Goal: Feedback & Contribution: Leave review/rating

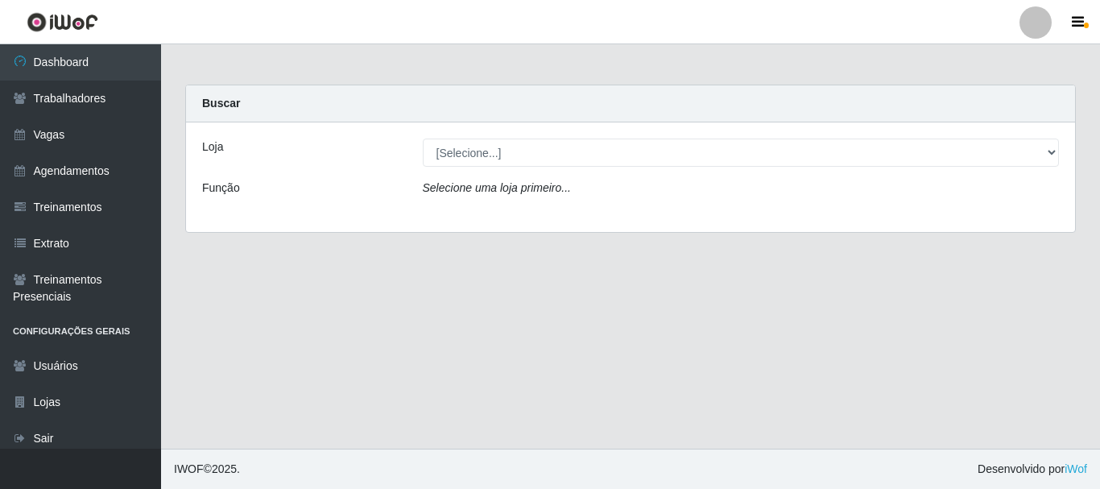
select select "399"
click at [423, 139] on select "[Selecione...] SuperFácil Atacado - [PERSON_NAME]" at bounding box center [741, 153] width 637 height 28
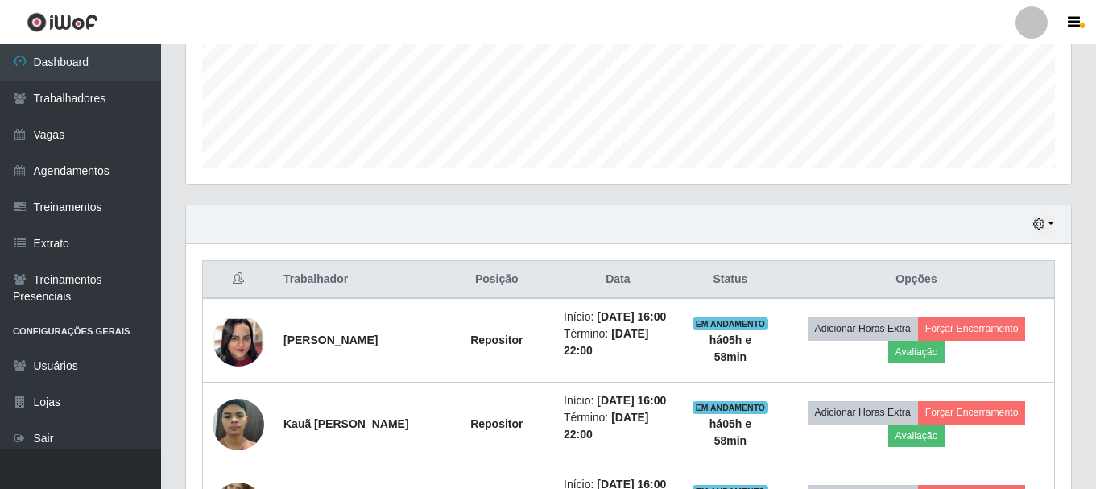
scroll to position [564, 0]
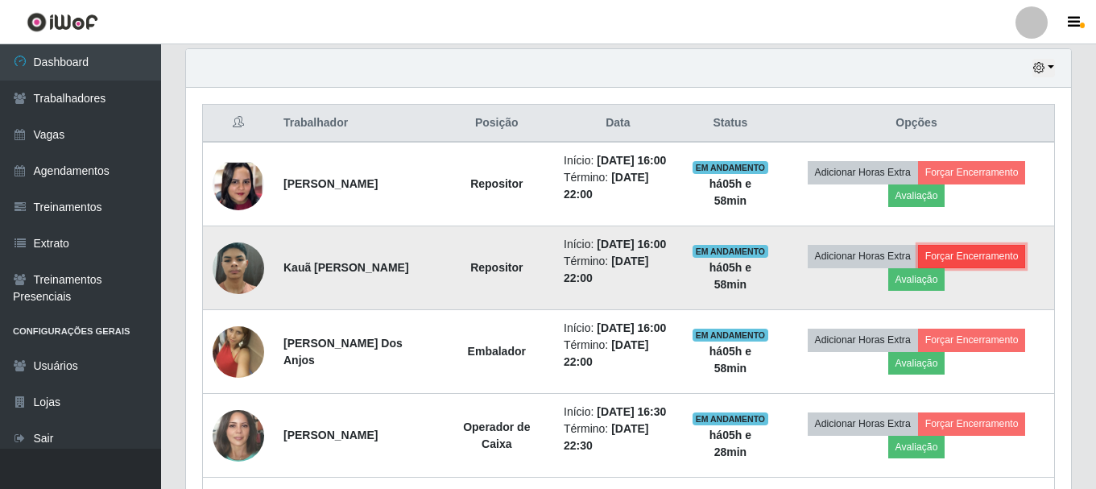
click at [967, 267] on button "Forçar Encerramento" at bounding box center [972, 256] width 108 height 23
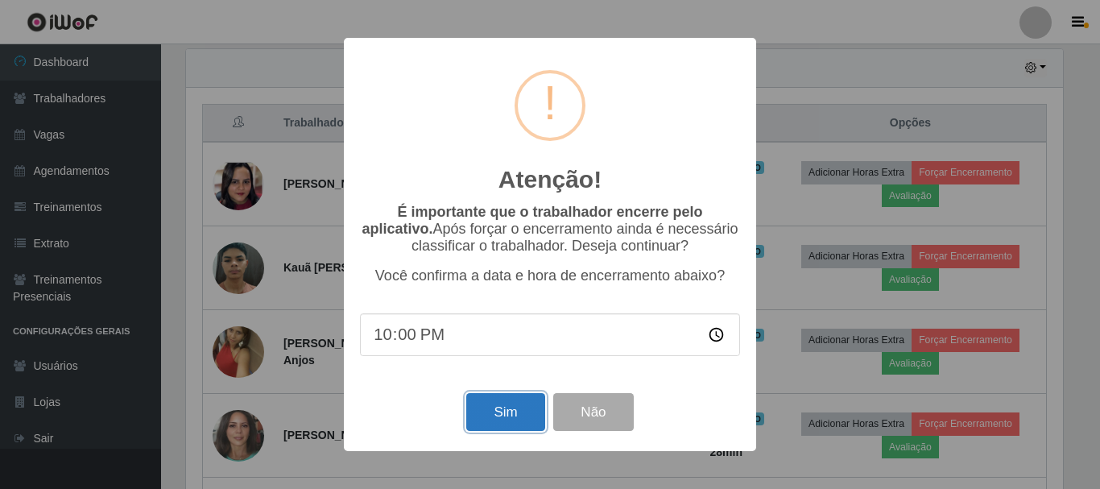
click at [524, 417] on button "Sim" at bounding box center [505, 412] width 78 height 38
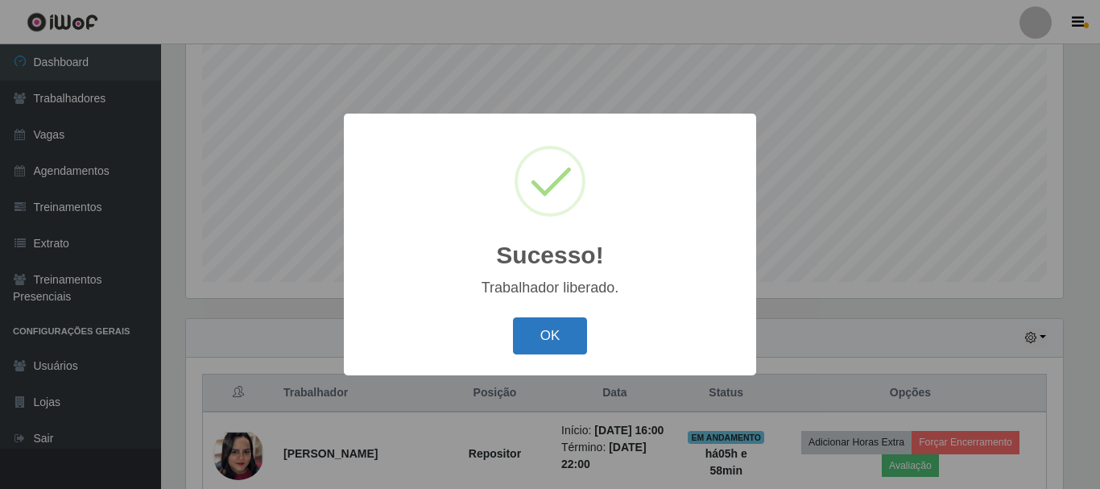
click at [577, 338] on button "OK" at bounding box center [550, 336] width 75 height 38
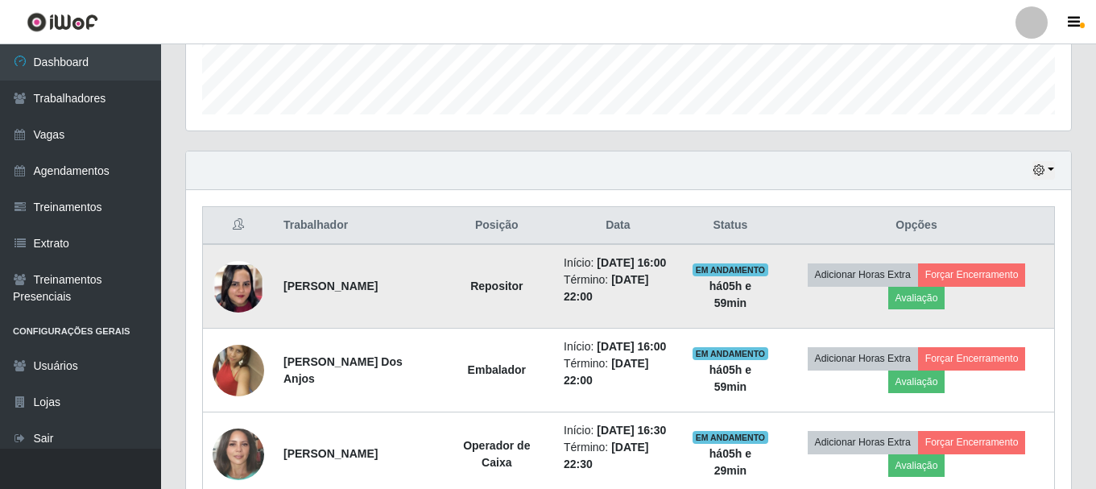
scroll to position [455, 0]
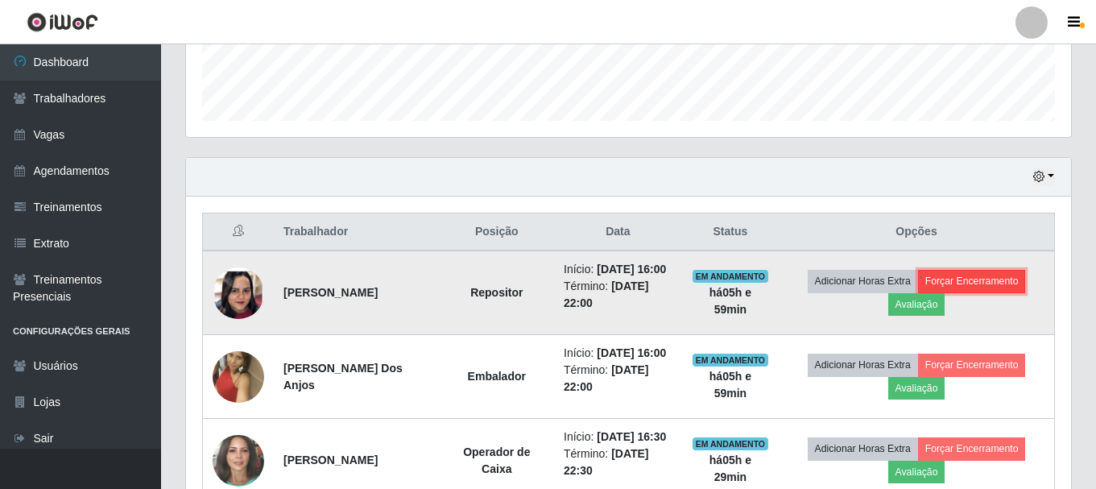
click at [961, 292] on button "Forçar Encerramento" at bounding box center [972, 281] width 108 height 23
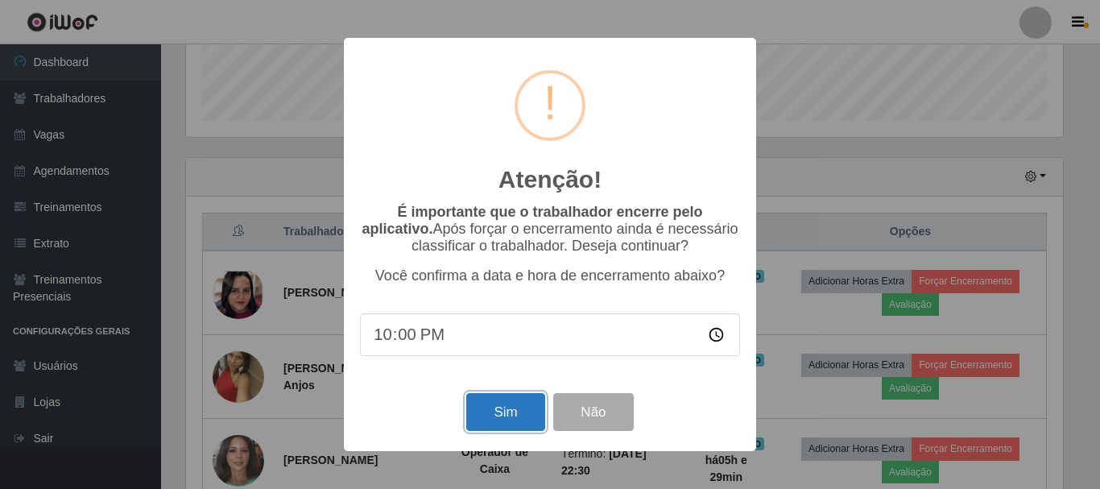
click at [501, 408] on button "Sim" at bounding box center [505, 412] width 78 height 38
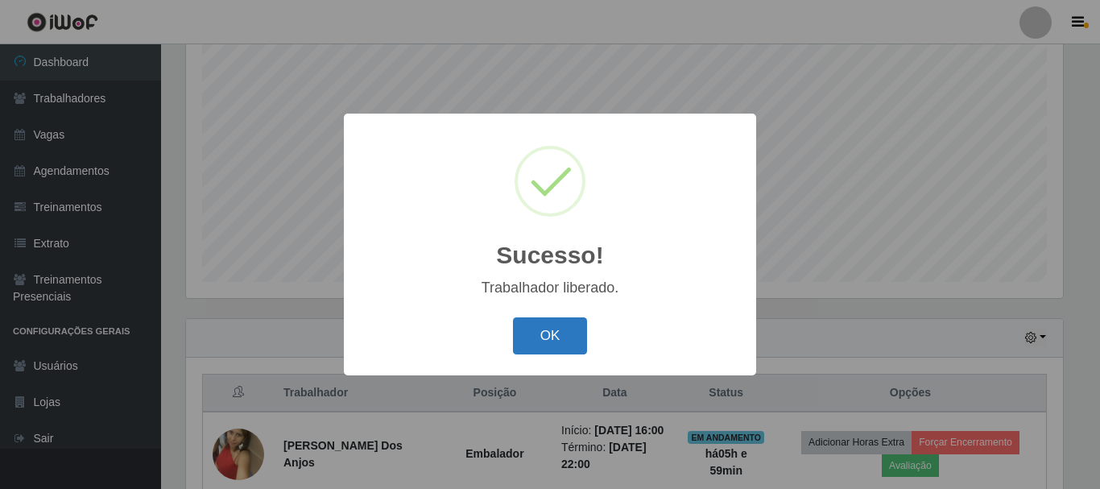
click at [564, 341] on button "OK" at bounding box center [550, 336] width 75 height 38
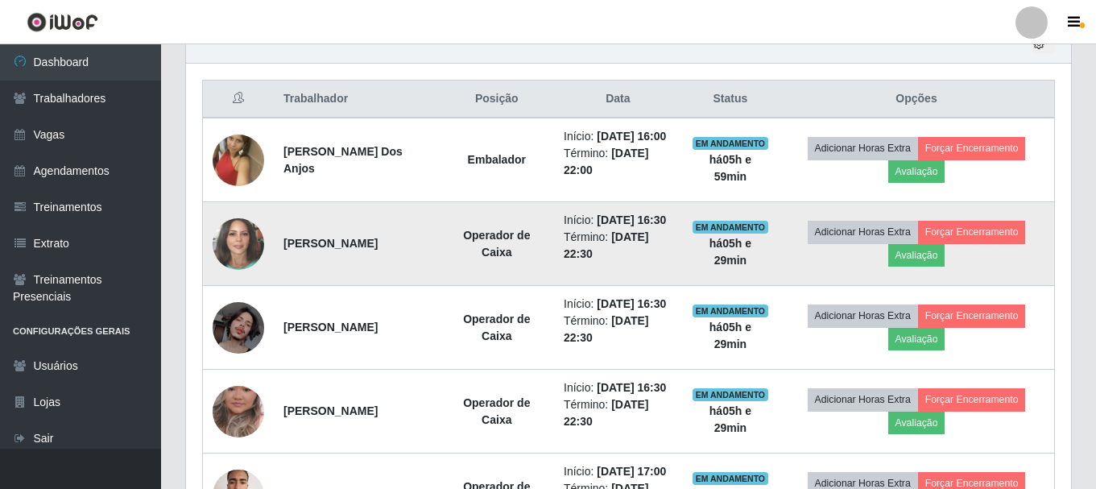
scroll to position [616, 0]
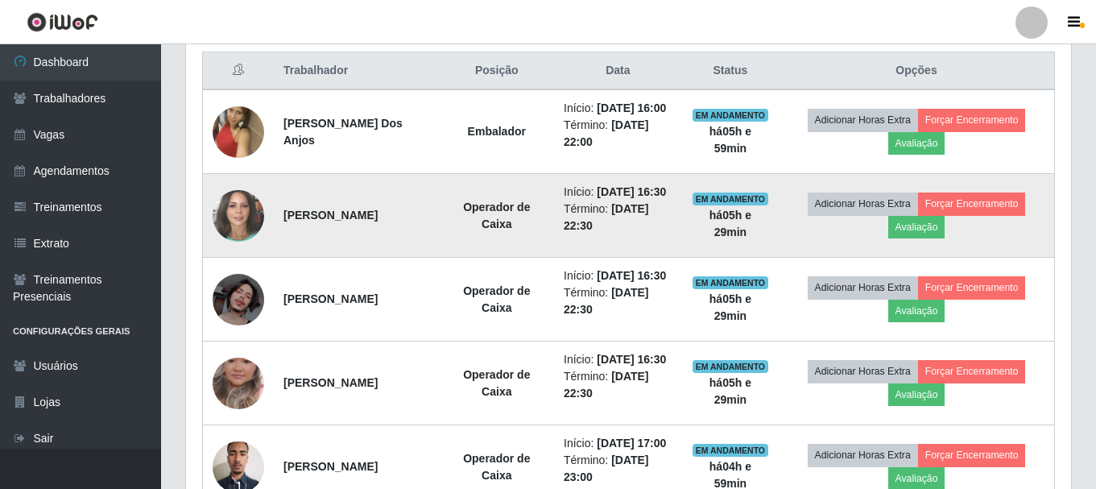
click at [238, 242] on img at bounding box center [239, 215] width 52 height 61
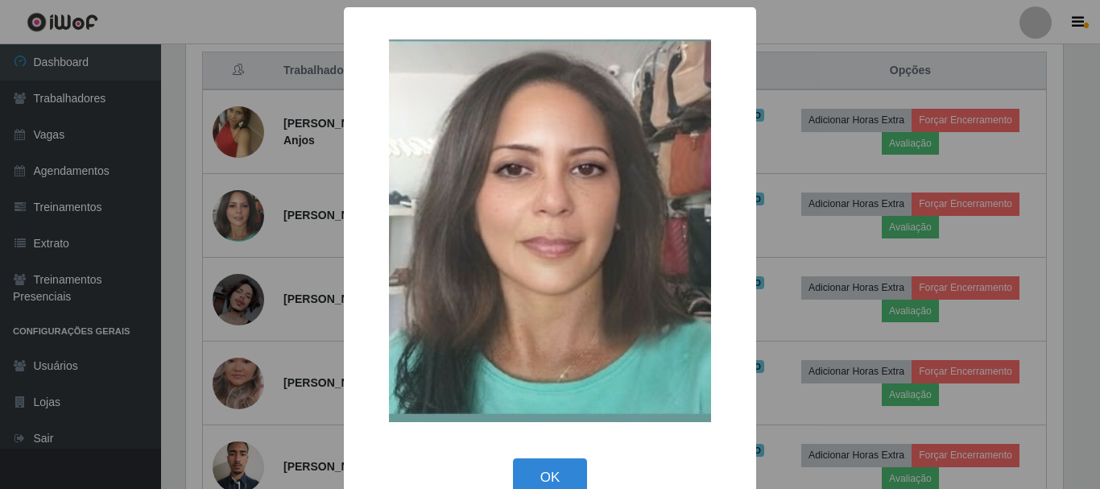
click at [232, 344] on div "× OK Cancel" at bounding box center [550, 244] width 1100 height 489
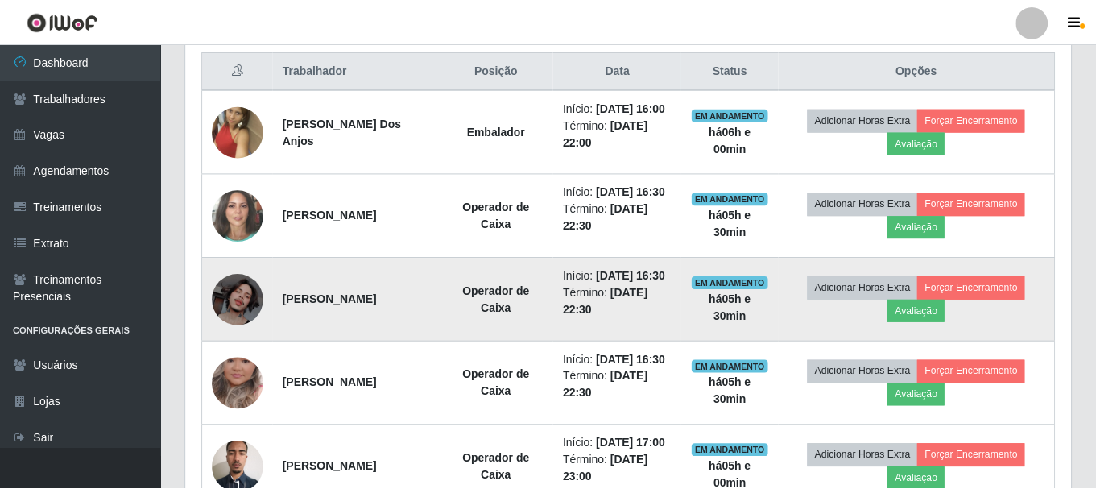
scroll to position [334, 885]
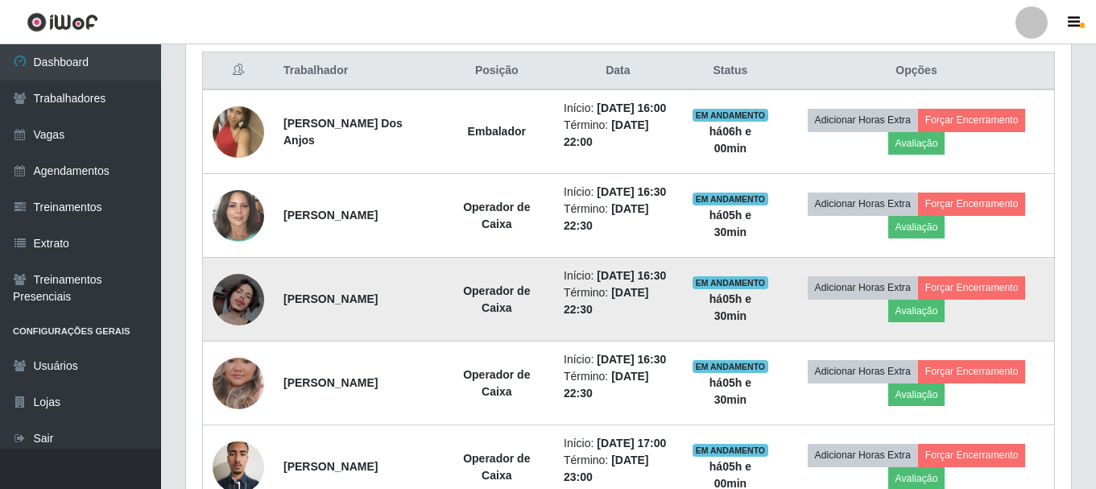
click at [238, 325] on img at bounding box center [239, 300] width 52 height 52
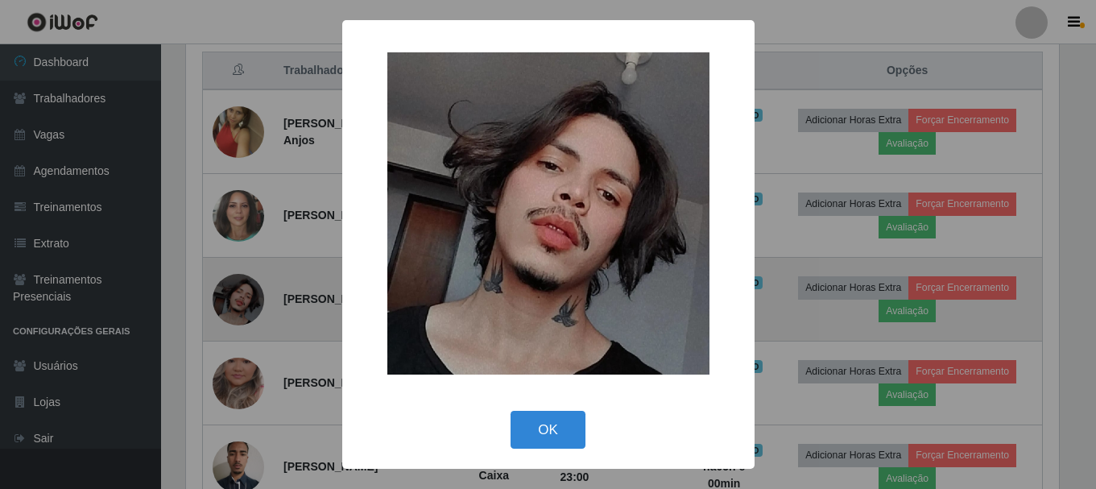
scroll to position [334, 877]
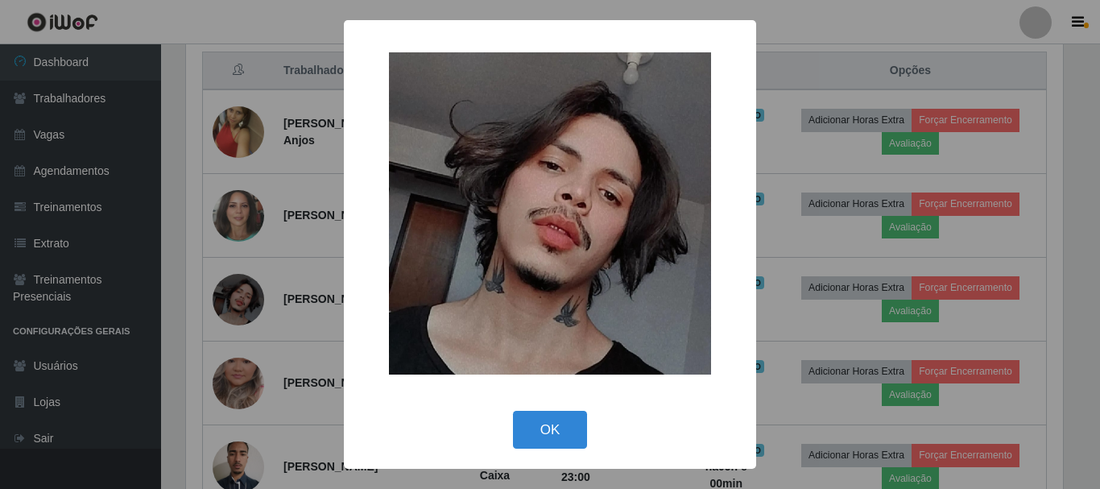
click at [247, 443] on div "× OK Cancel" at bounding box center [550, 244] width 1100 height 489
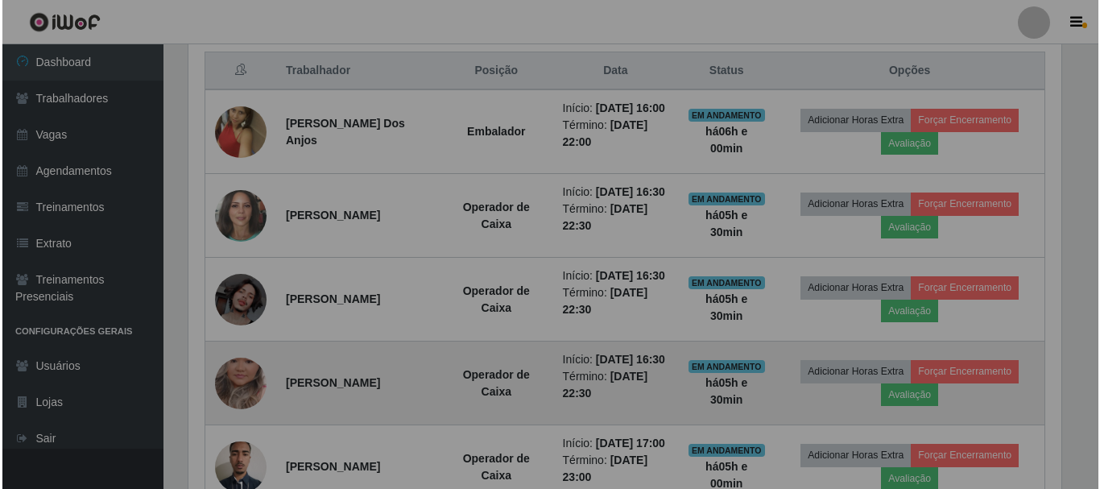
scroll to position [334, 885]
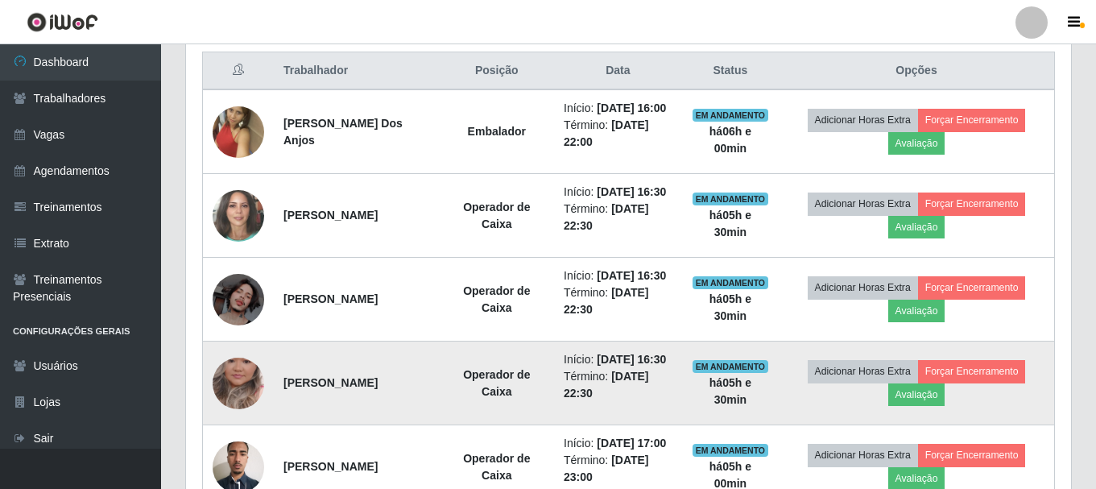
click at [252, 429] on img at bounding box center [239, 383] width 52 height 92
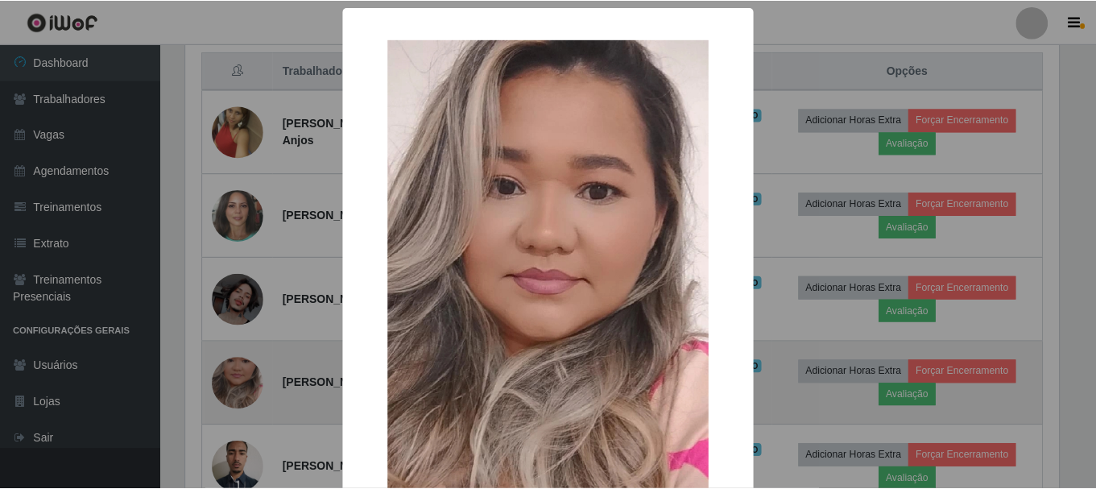
scroll to position [334, 877]
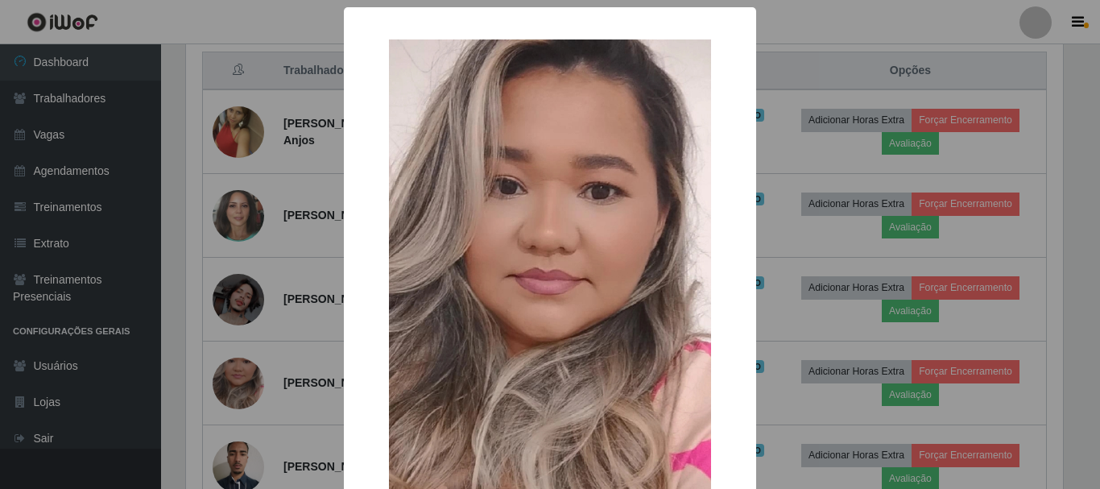
click at [780, 93] on div "× OK Cancel" at bounding box center [550, 244] width 1100 height 489
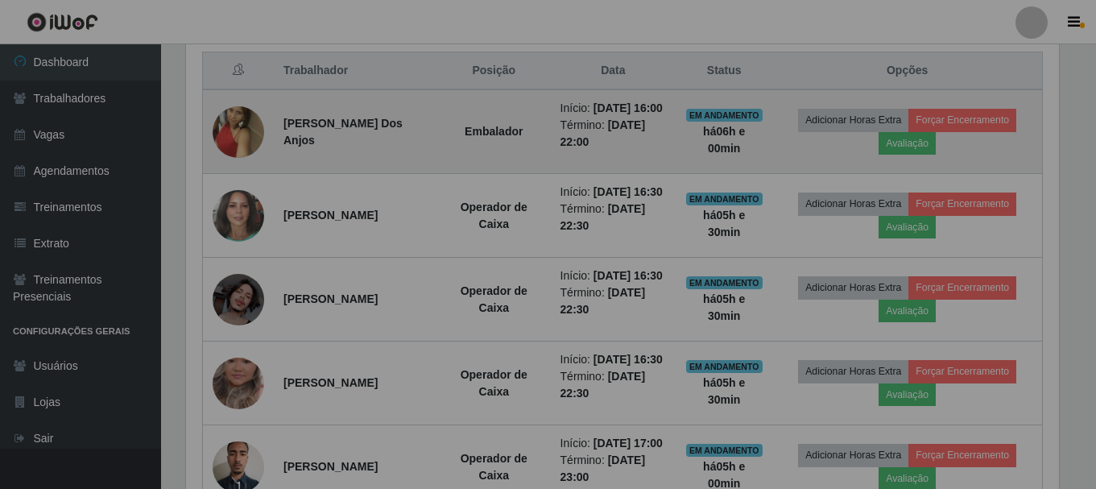
scroll to position [334, 885]
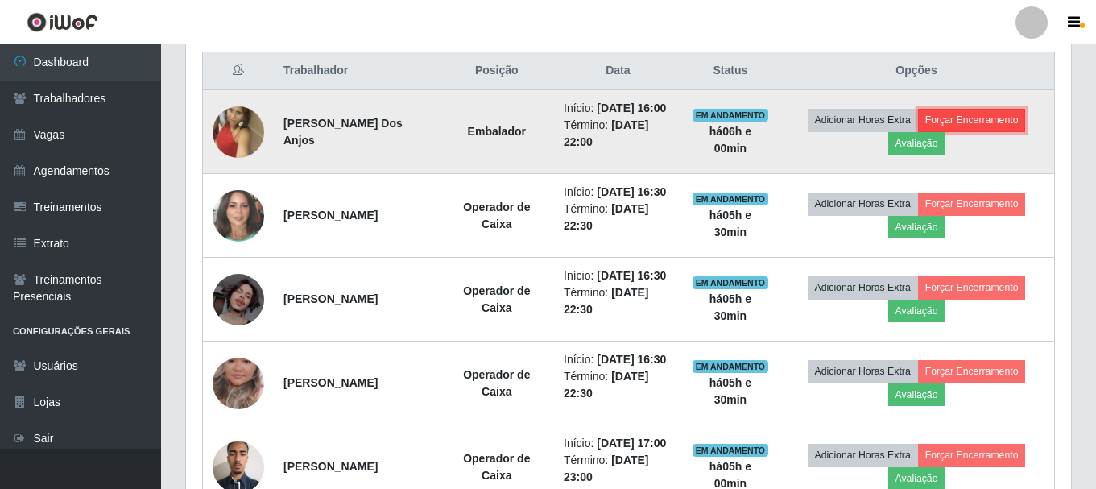
click at [935, 119] on button "Forçar Encerramento" at bounding box center [972, 120] width 108 height 23
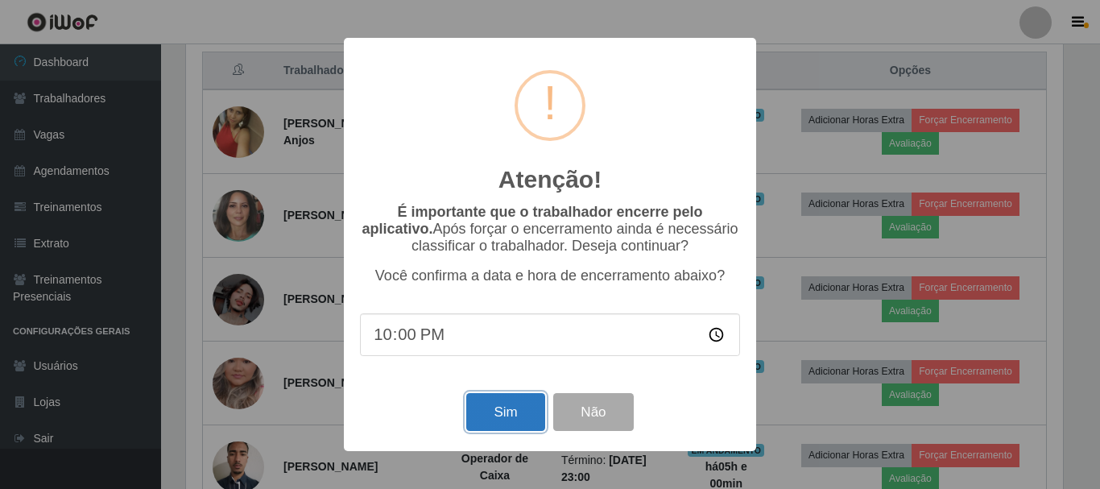
click at [511, 418] on button "Sim" at bounding box center [505, 412] width 78 height 38
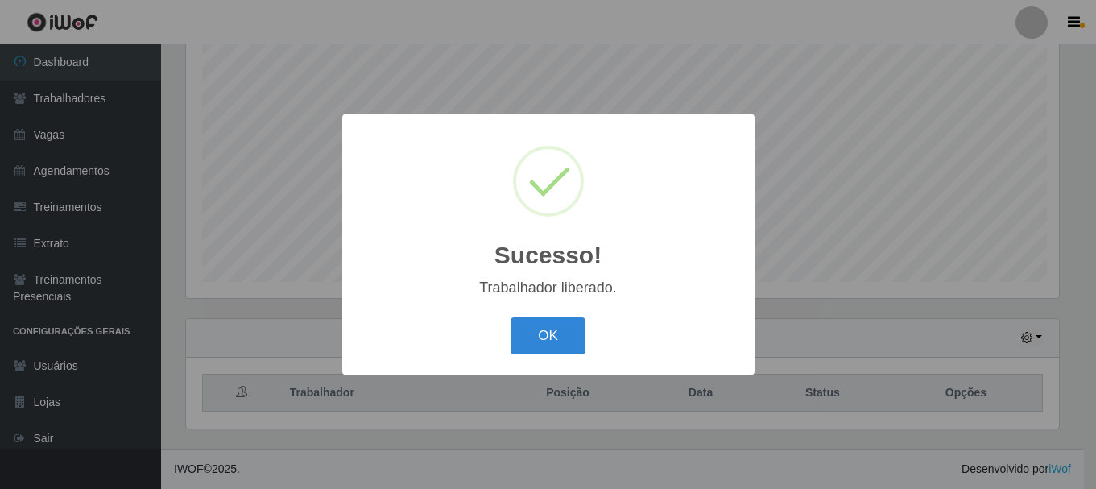
scroll to position [0, 0]
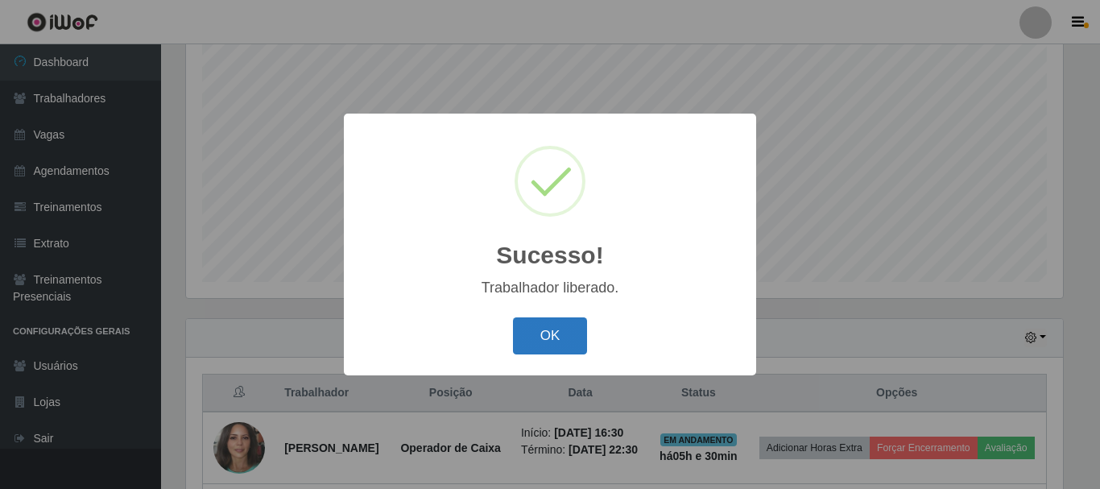
drag, startPoint x: 555, startPoint y: 353, endPoint x: 559, endPoint y: 342, distance: 11.2
click at [559, 342] on button "OK" at bounding box center [550, 336] width 75 height 38
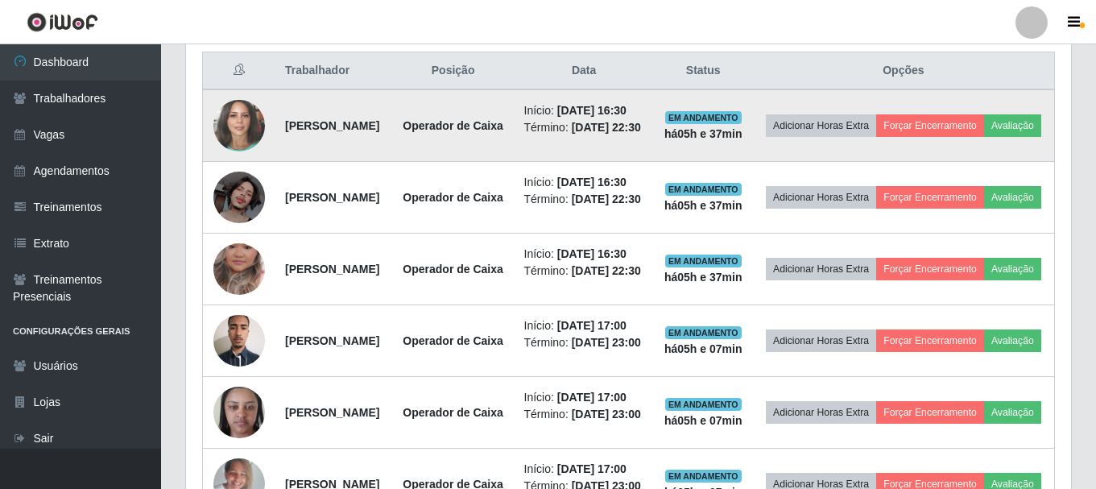
click at [240, 144] on img at bounding box center [239, 125] width 52 height 61
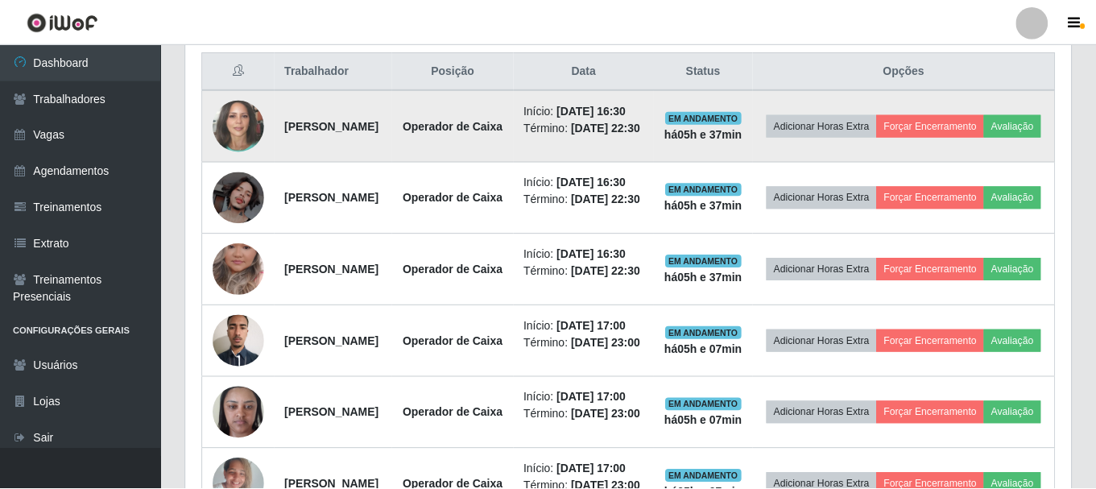
scroll to position [334, 877]
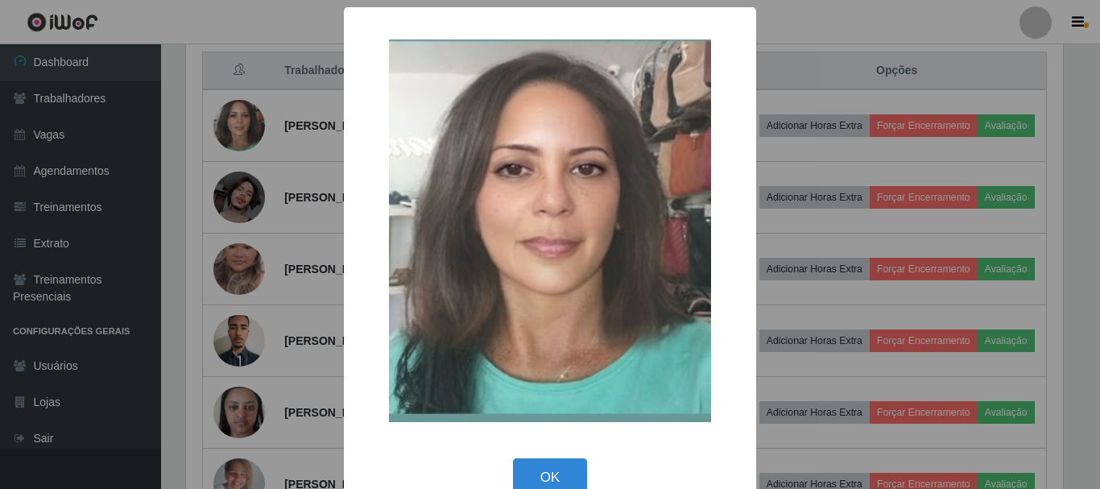
click at [315, 190] on div "× OK Cancel" at bounding box center [550, 244] width 1100 height 489
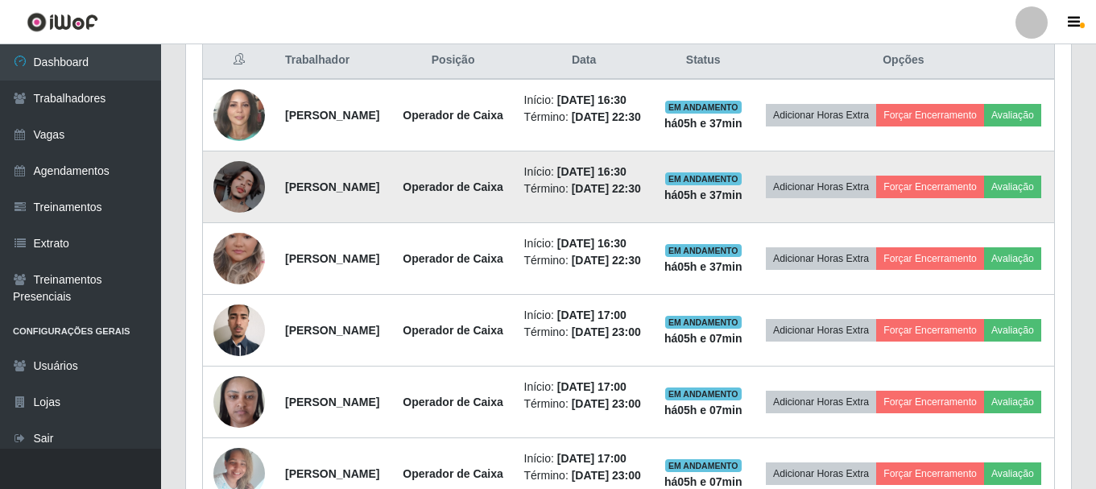
scroll to position [697, 0]
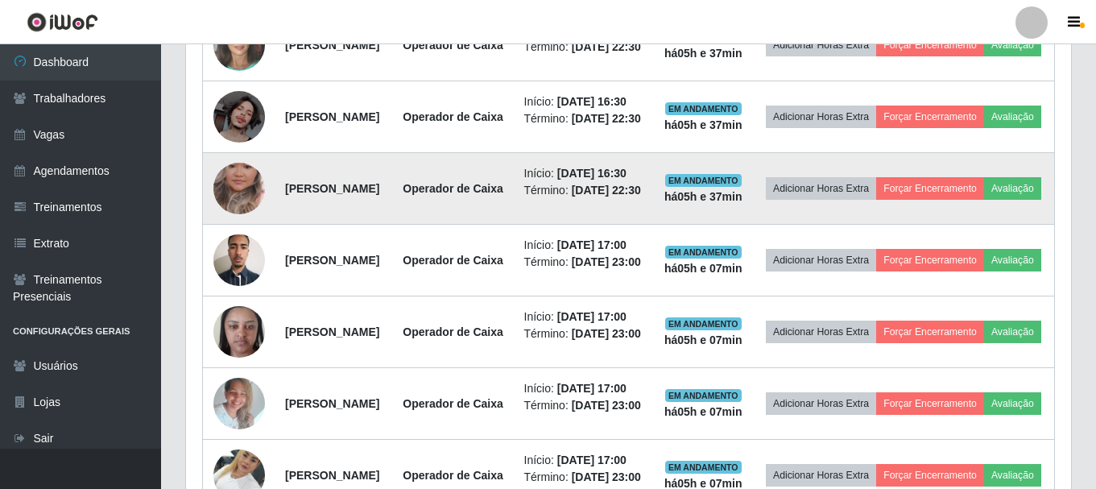
click at [237, 234] on img at bounding box center [239, 189] width 52 height 92
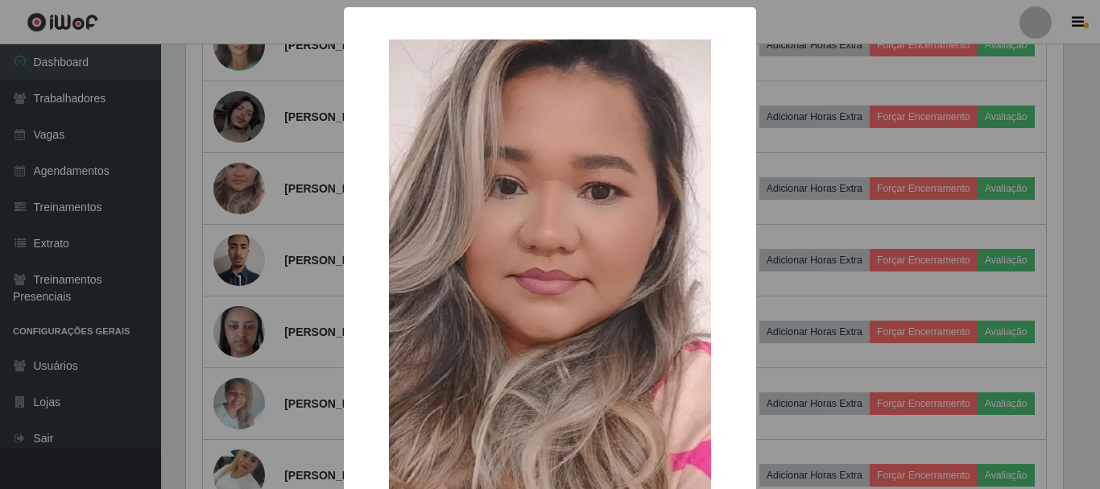
click at [287, 287] on div "× OK Cancel" at bounding box center [550, 244] width 1100 height 489
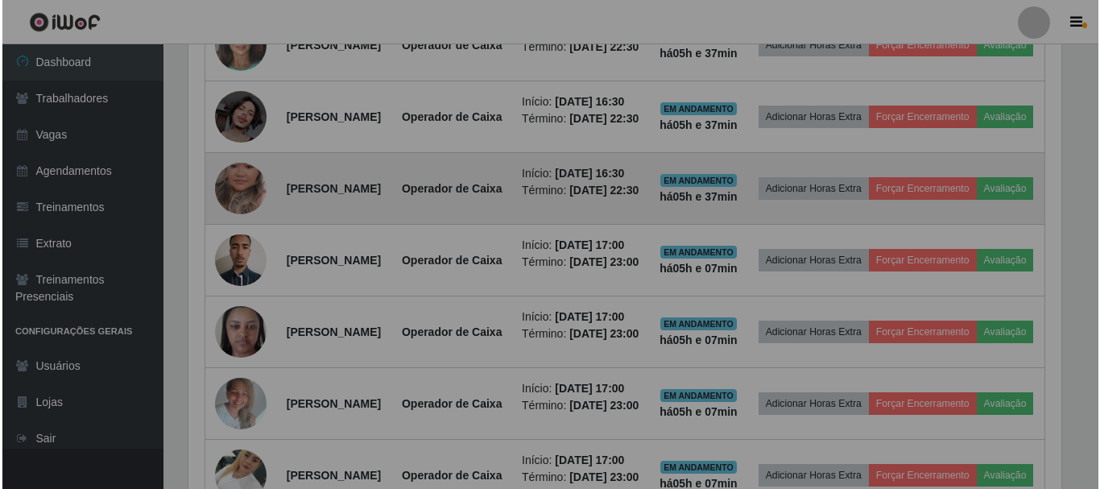
scroll to position [334, 885]
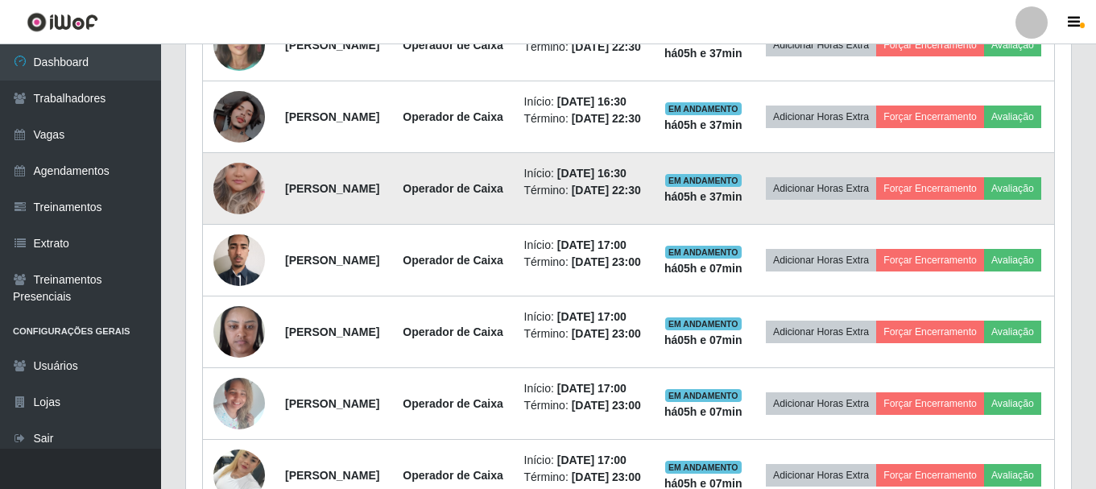
click at [243, 234] on img at bounding box center [239, 189] width 52 height 92
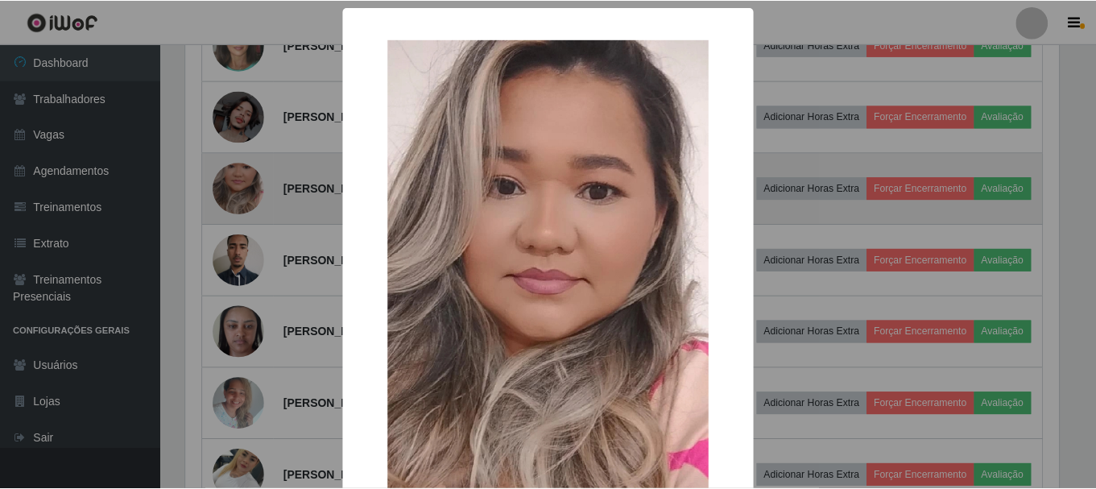
scroll to position [334, 877]
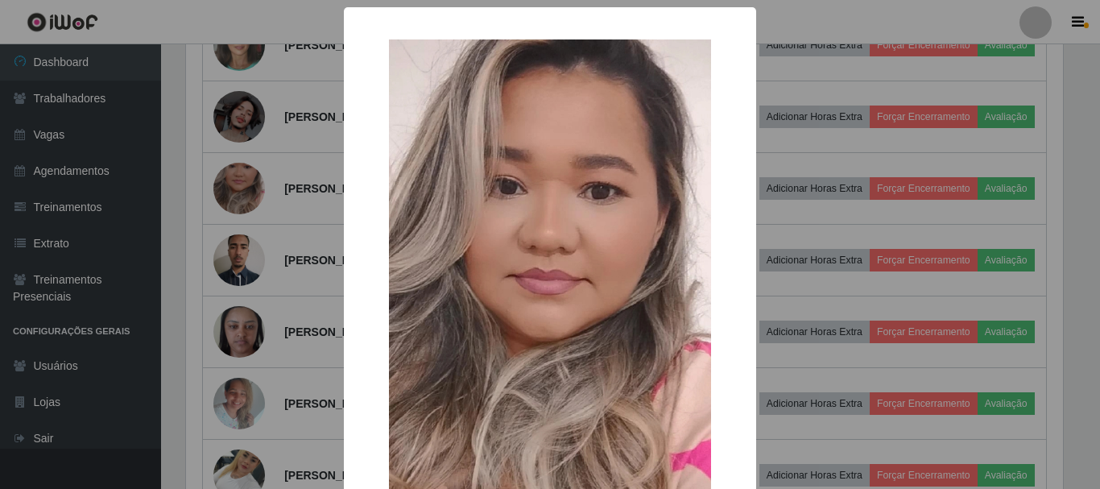
click at [283, 315] on div "× OK Cancel" at bounding box center [550, 244] width 1100 height 489
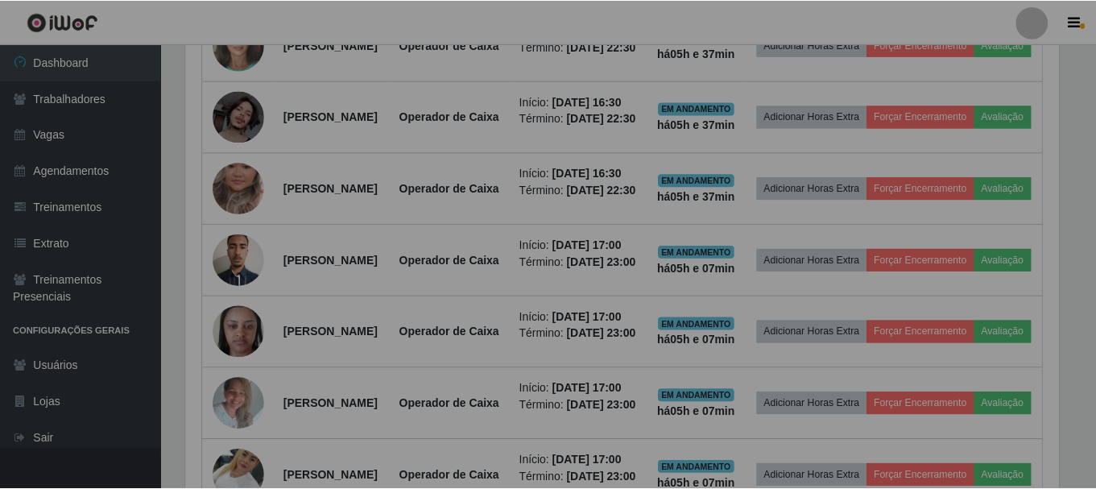
scroll to position [334, 885]
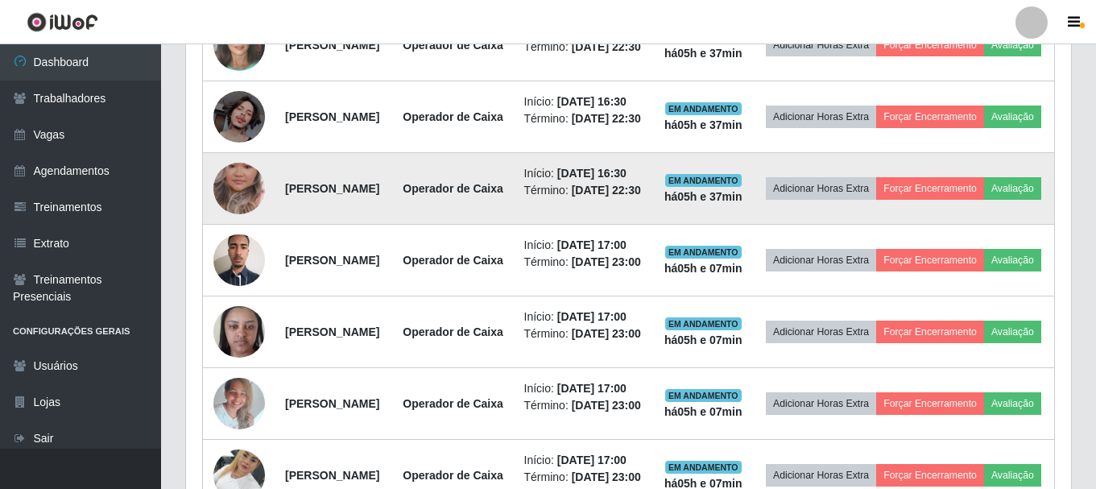
click at [242, 234] on img at bounding box center [239, 189] width 52 height 92
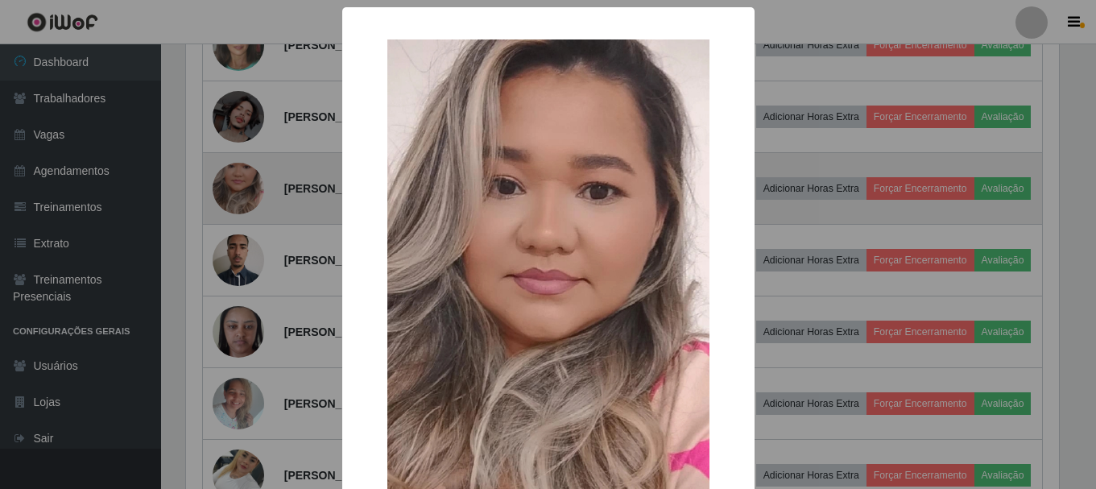
scroll to position [334, 877]
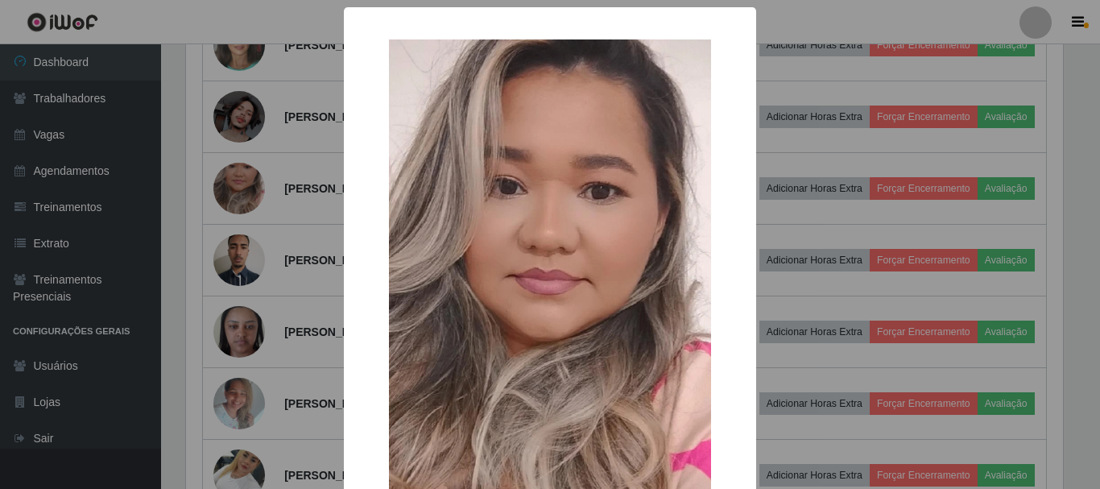
click at [263, 188] on div "× OK Cancel" at bounding box center [550, 244] width 1100 height 489
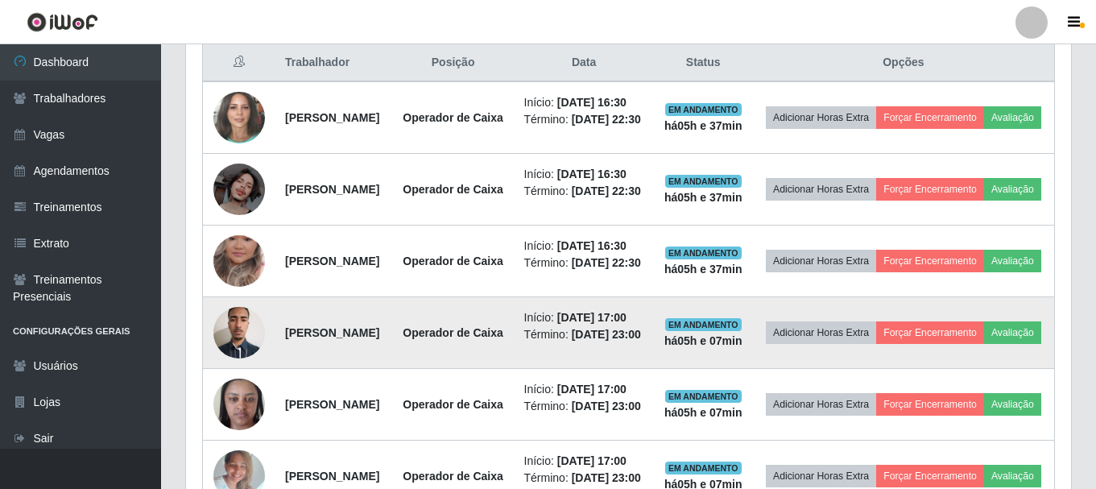
scroll to position [515, 0]
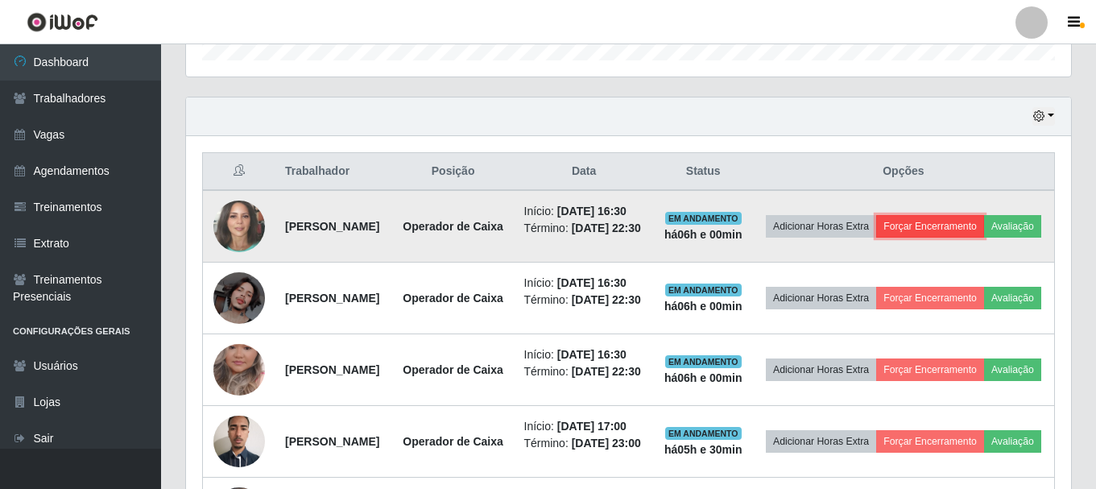
click at [984, 234] on button "Forçar Encerramento" at bounding box center [930, 226] width 108 height 23
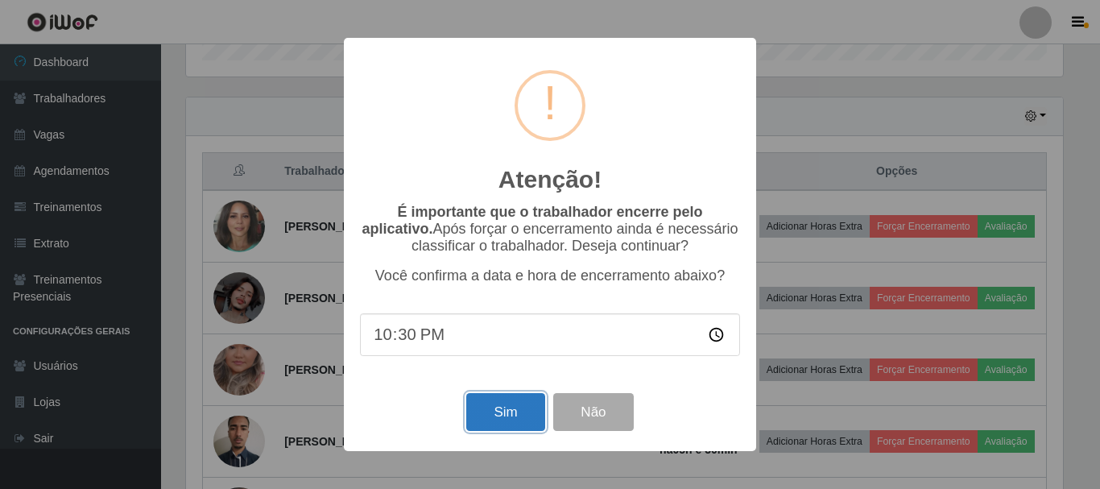
click at [510, 412] on button "Sim" at bounding box center [505, 412] width 78 height 38
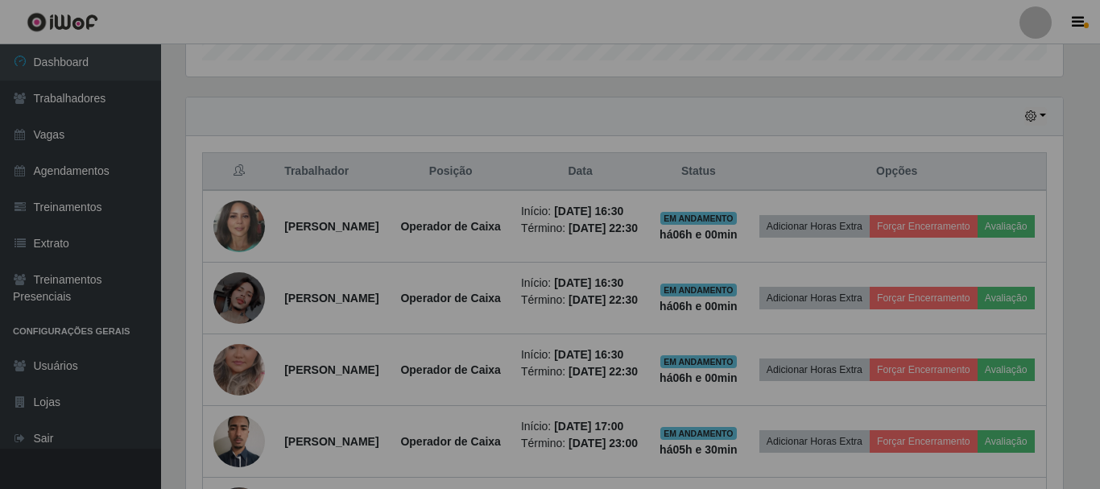
scroll to position [334, 885]
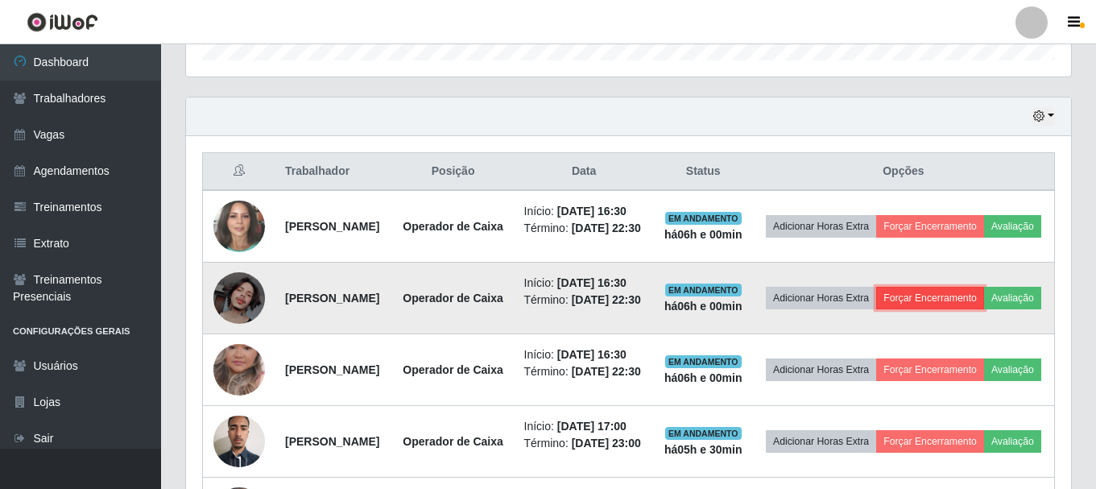
click at [964, 309] on button "Forçar Encerramento" at bounding box center [930, 298] width 108 height 23
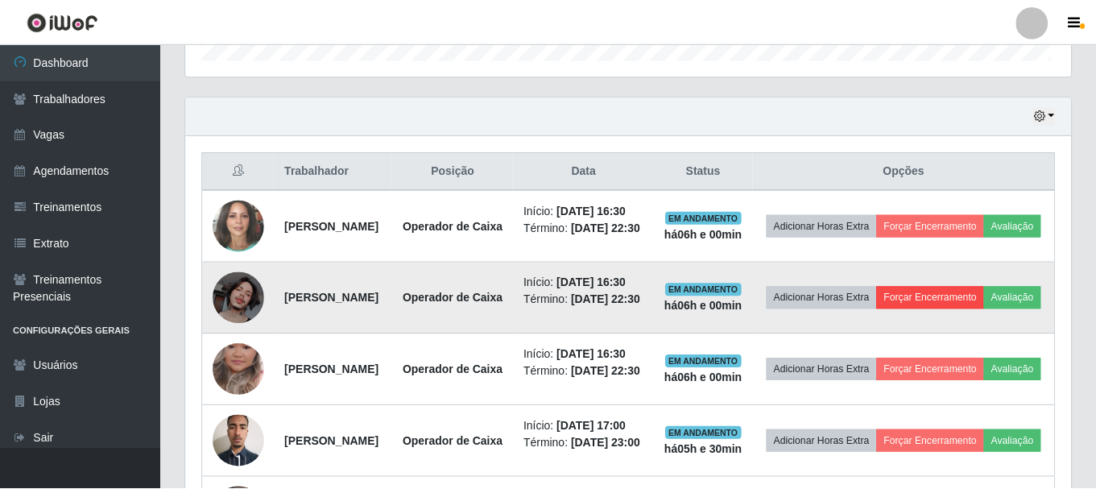
scroll to position [294, 0]
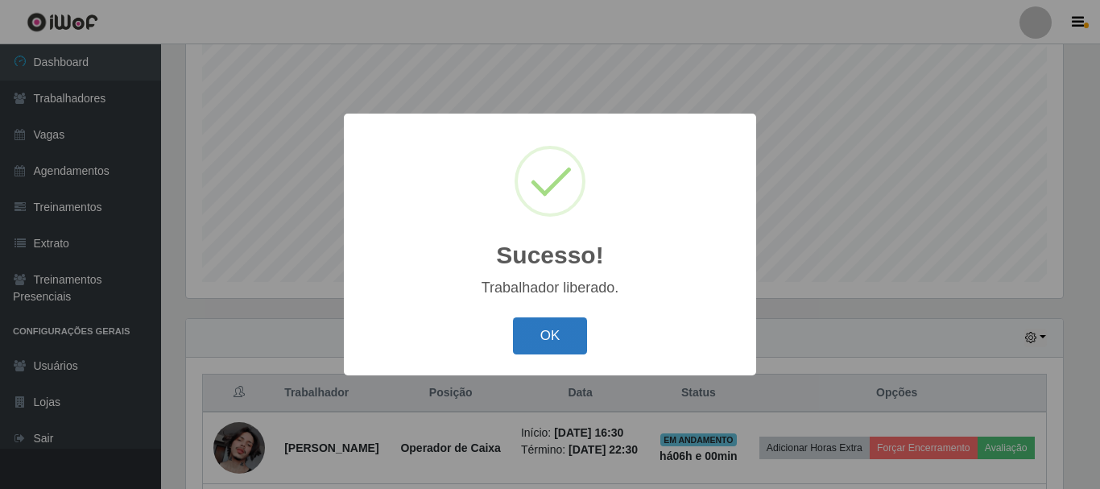
click at [540, 341] on button "OK" at bounding box center [550, 336] width 75 height 38
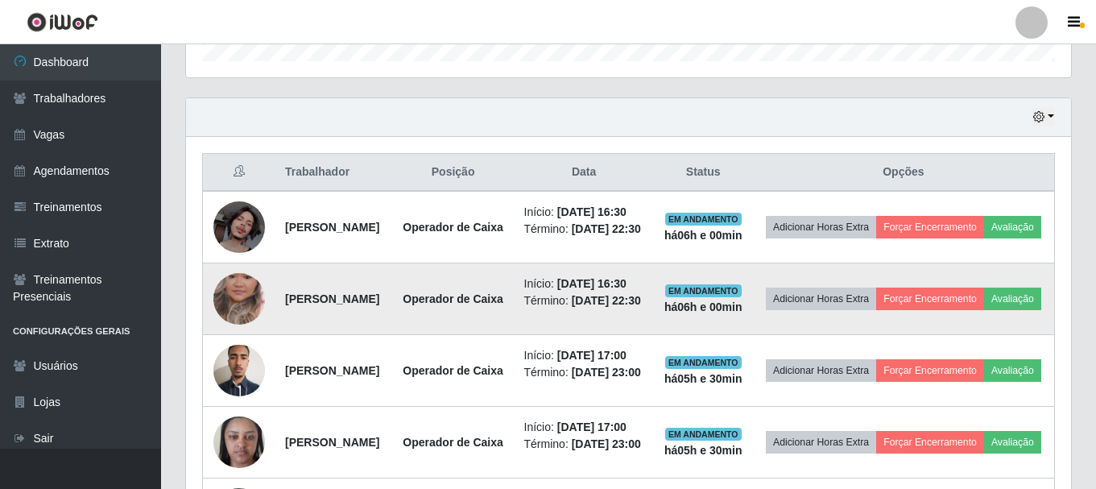
scroll to position [536, 0]
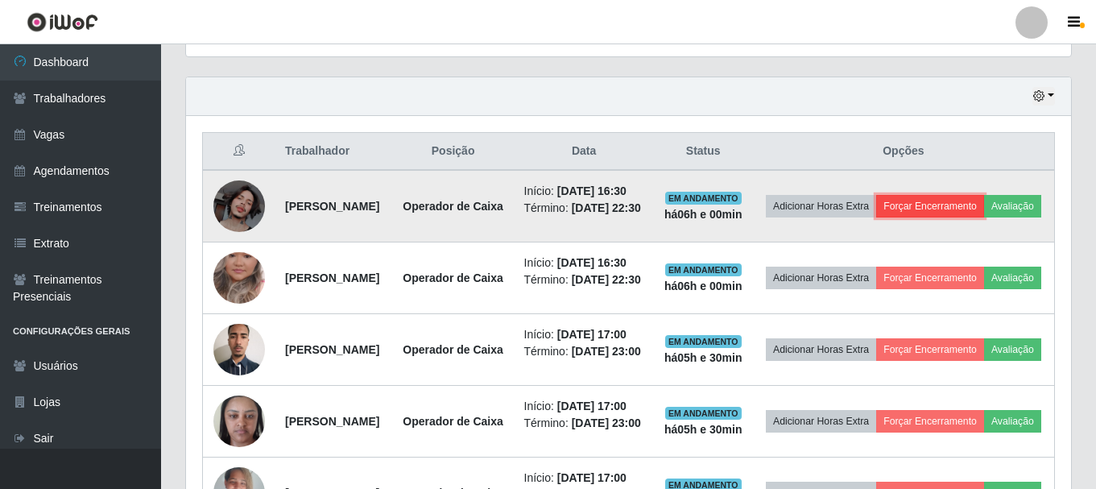
click at [959, 209] on button "Forçar Encerramento" at bounding box center [930, 206] width 108 height 23
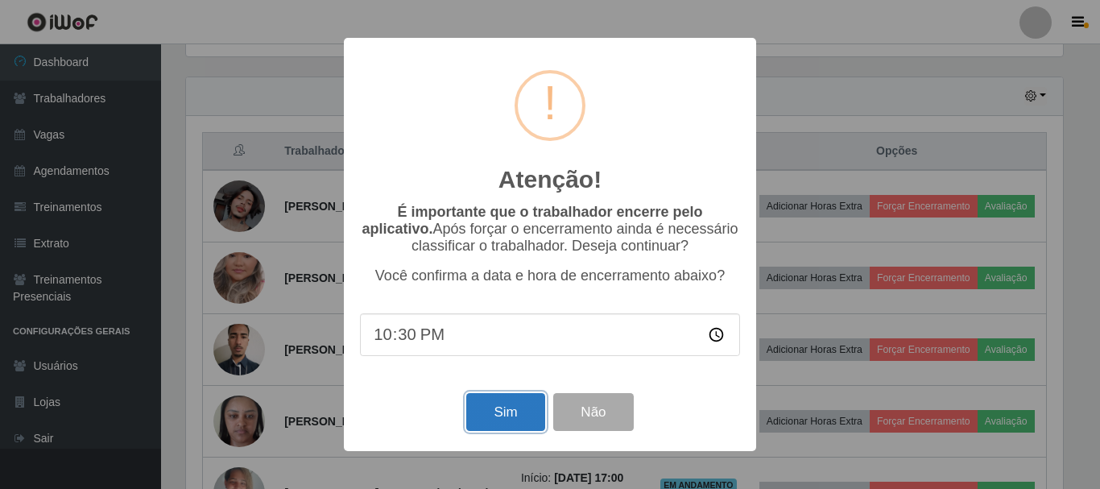
click at [508, 424] on button "Sim" at bounding box center [505, 412] width 78 height 38
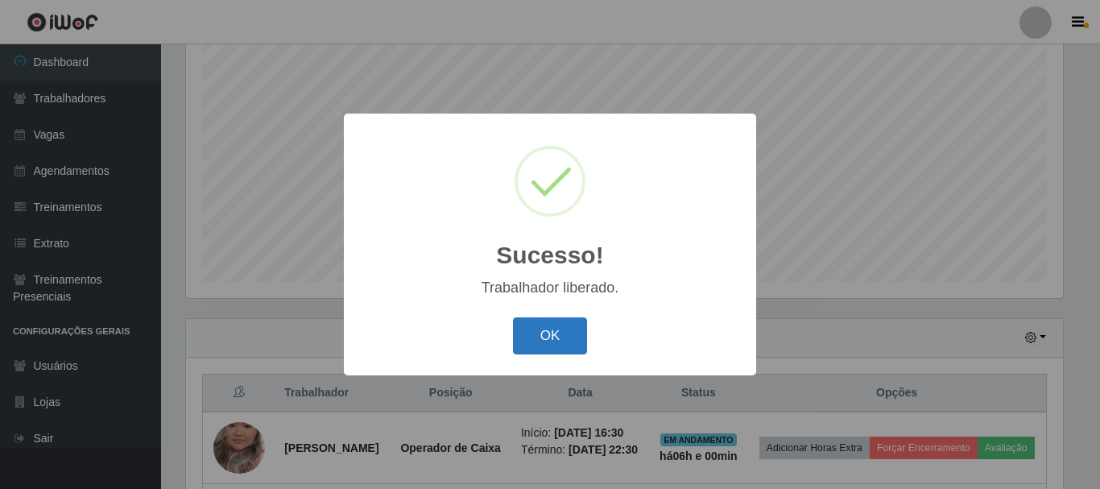
click at [573, 333] on button "OK" at bounding box center [550, 336] width 75 height 38
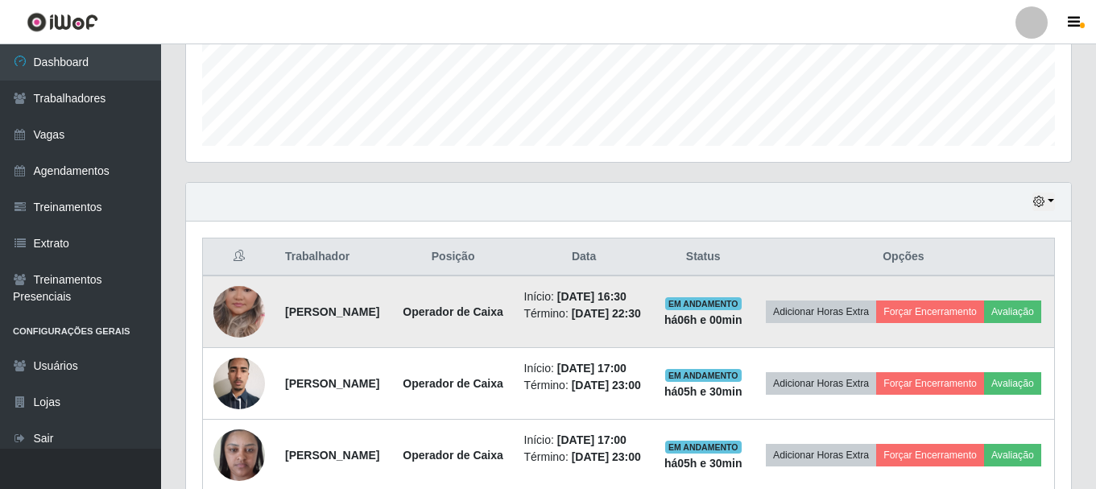
scroll to position [455, 0]
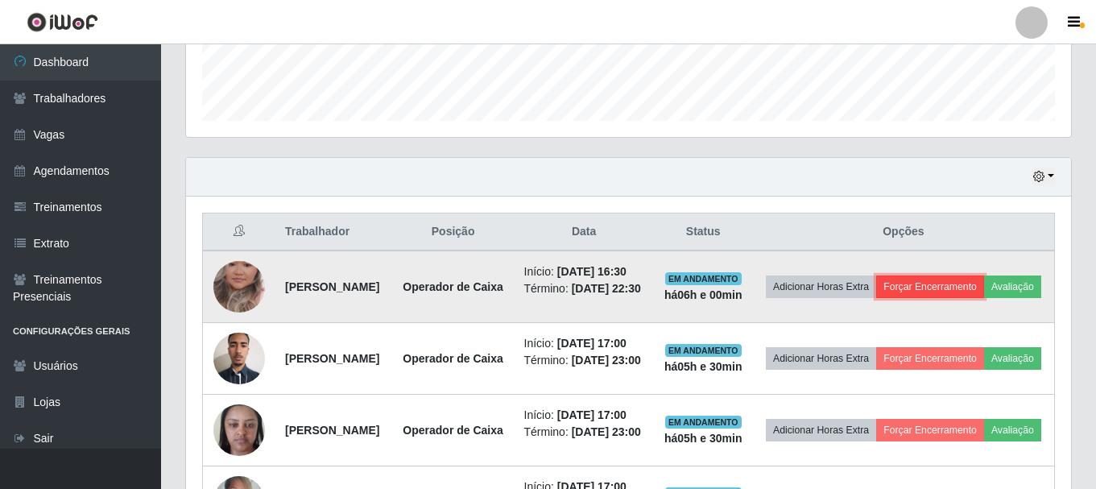
click at [977, 290] on button "Forçar Encerramento" at bounding box center [930, 286] width 108 height 23
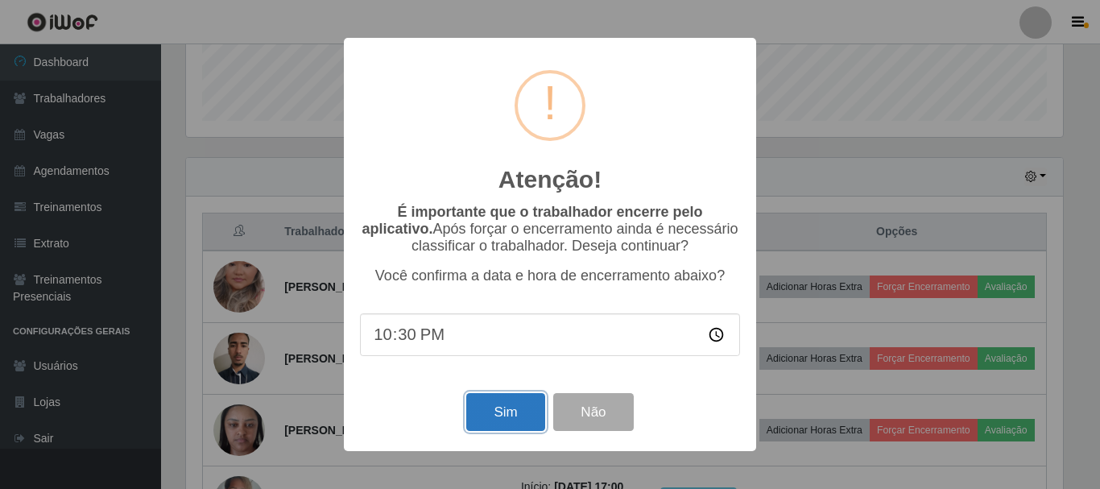
click at [513, 416] on button "Sim" at bounding box center [505, 412] width 78 height 38
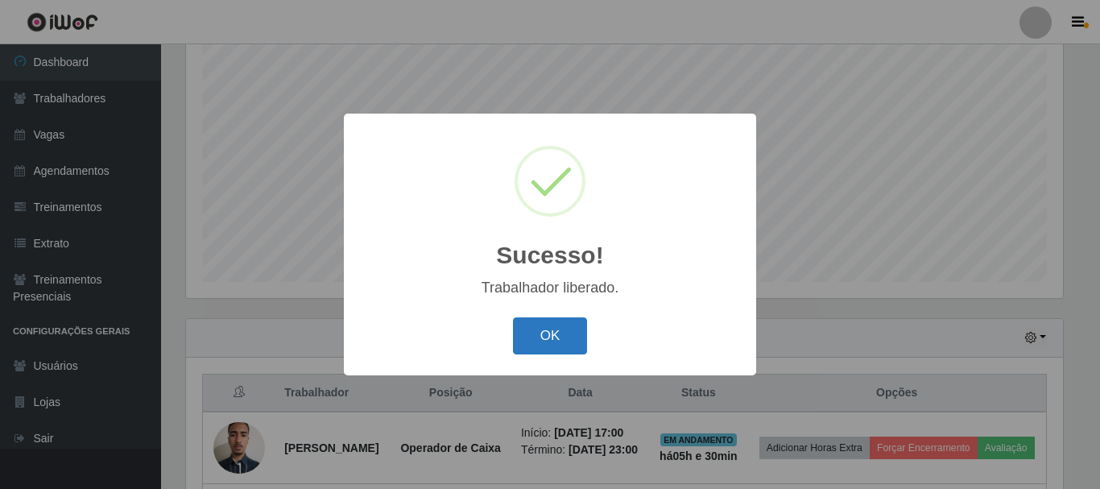
click at [563, 340] on button "OK" at bounding box center [550, 336] width 75 height 38
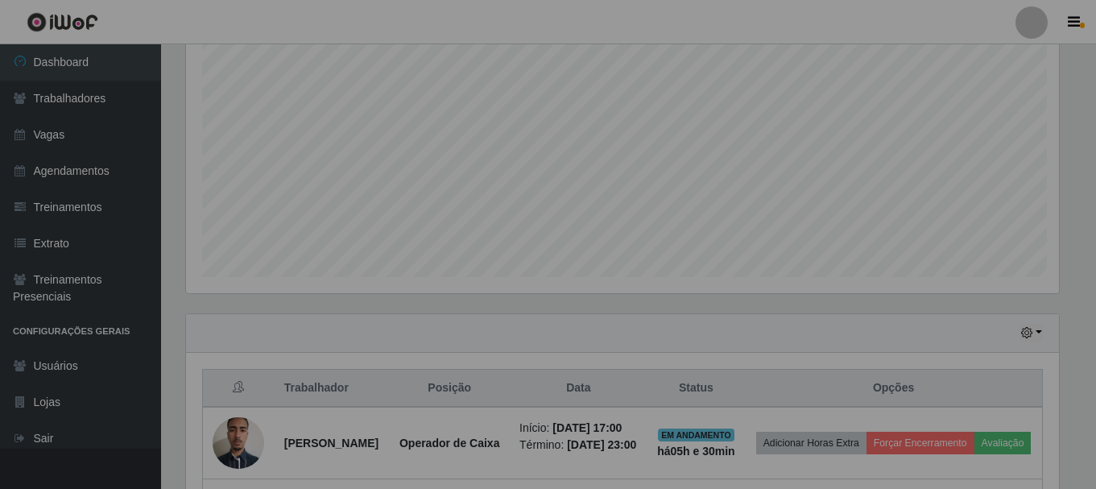
scroll to position [334, 885]
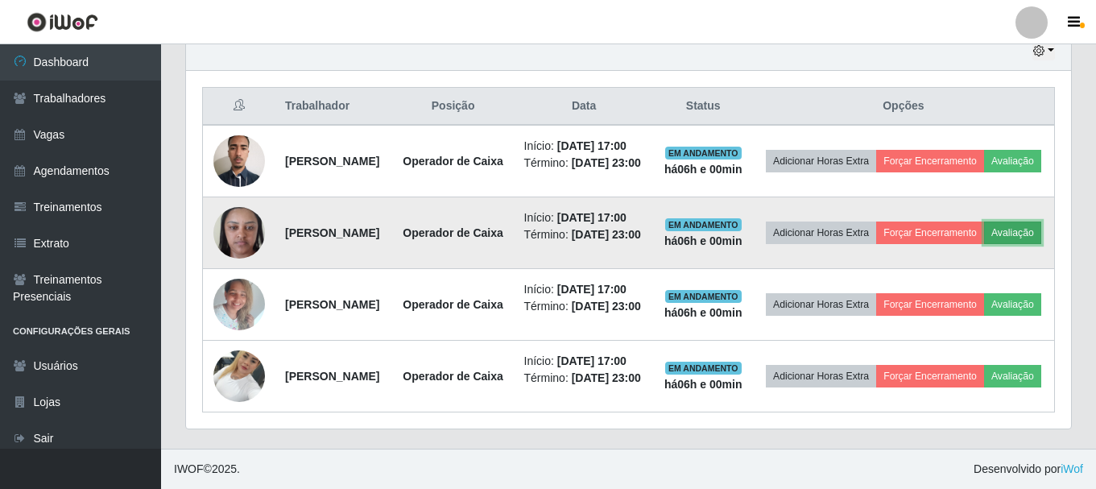
click at [984, 244] on button "Avaliação" at bounding box center [1012, 232] width 57 height 23
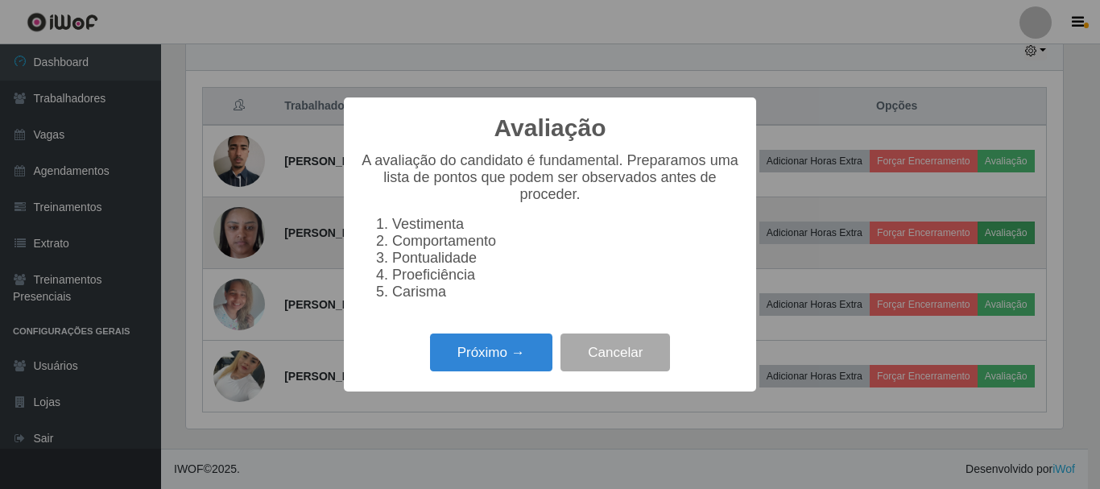
scroll to position [334, 877]
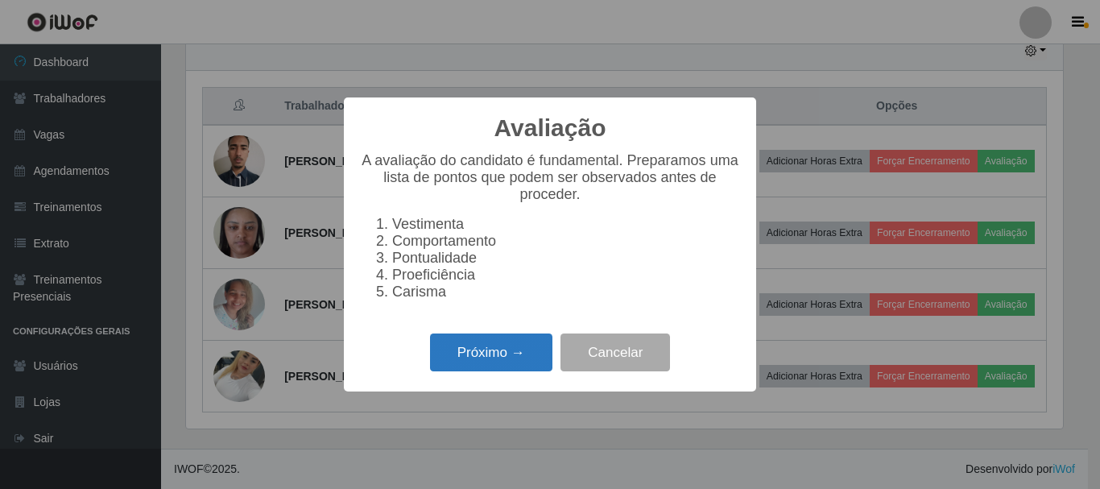
click at [507, 366] on button "Próximo →" at bounding box center [491, 352] width 122 height 38
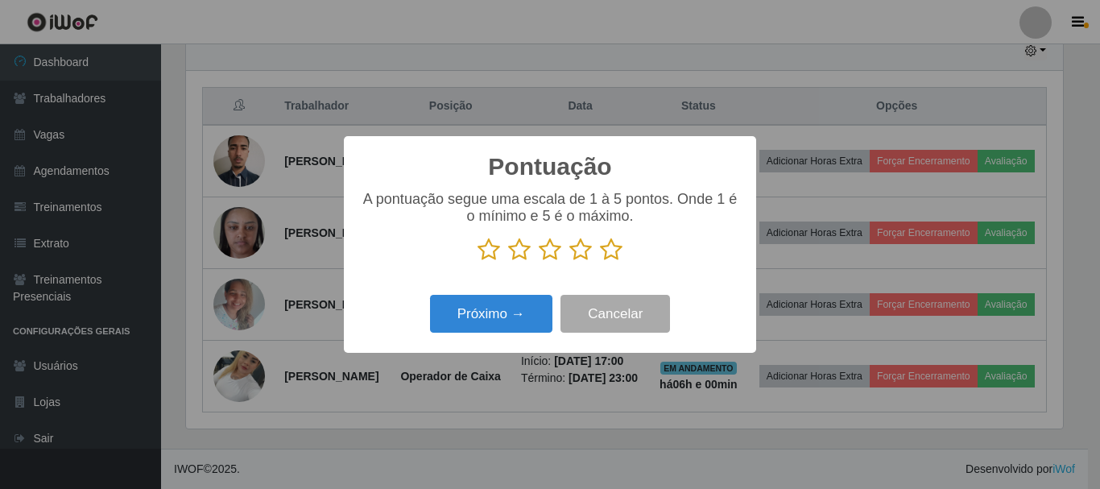
click at [613, 253] on icon at bounding box center [611, 250] width 23 height 24
click at [600, 262] on input "radio" at bounding box center [600, 262] width 0 height 0
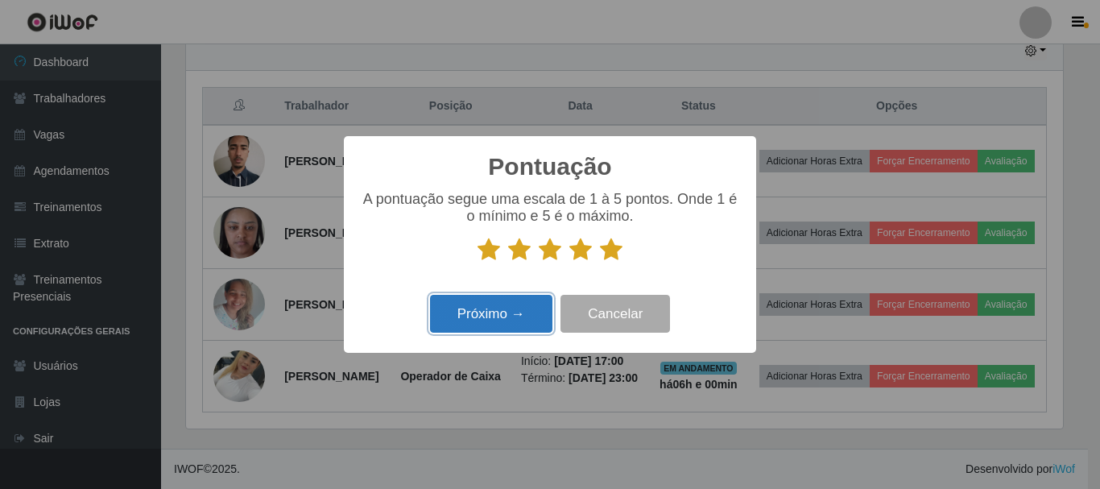
click at [459, 321] on button "Próximo →" at bounding box center [491, 314] width 122 height 38
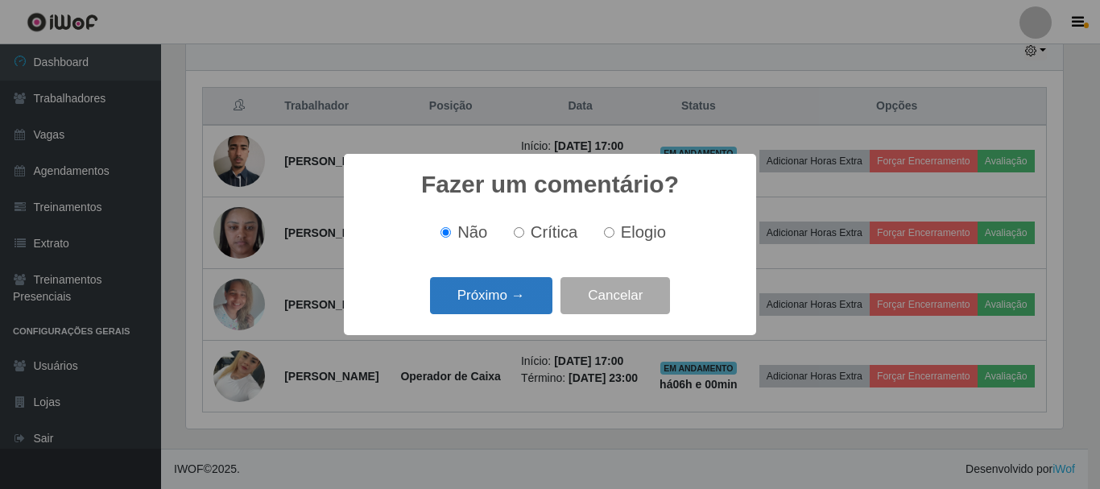
click at [528, 294] on button "Próximo →" at bounding box center [491, 296] width 122 height 38
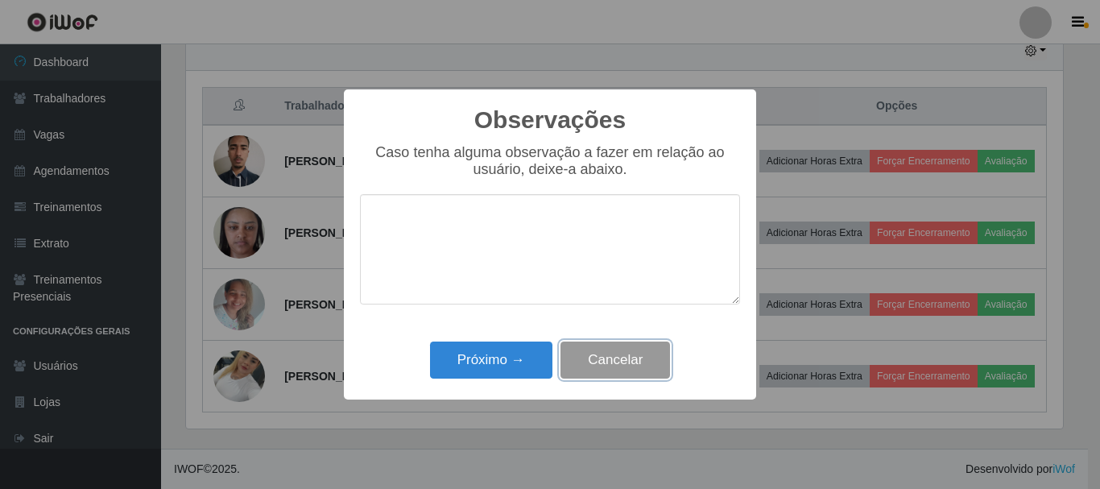
click at [610, 356] on button "Cancelar" at bounding box center [615, 360] width 110 height 38
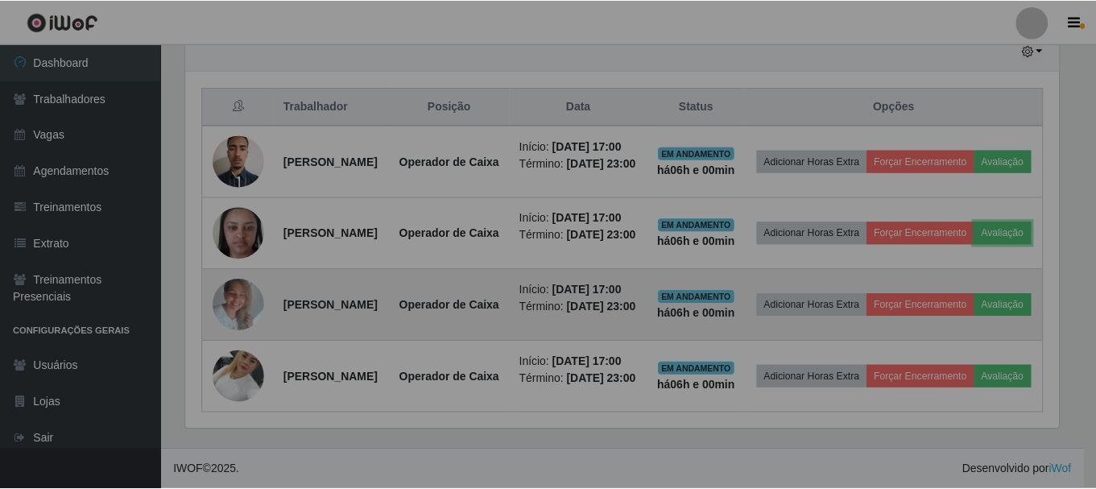
scroll to position [334, 885]
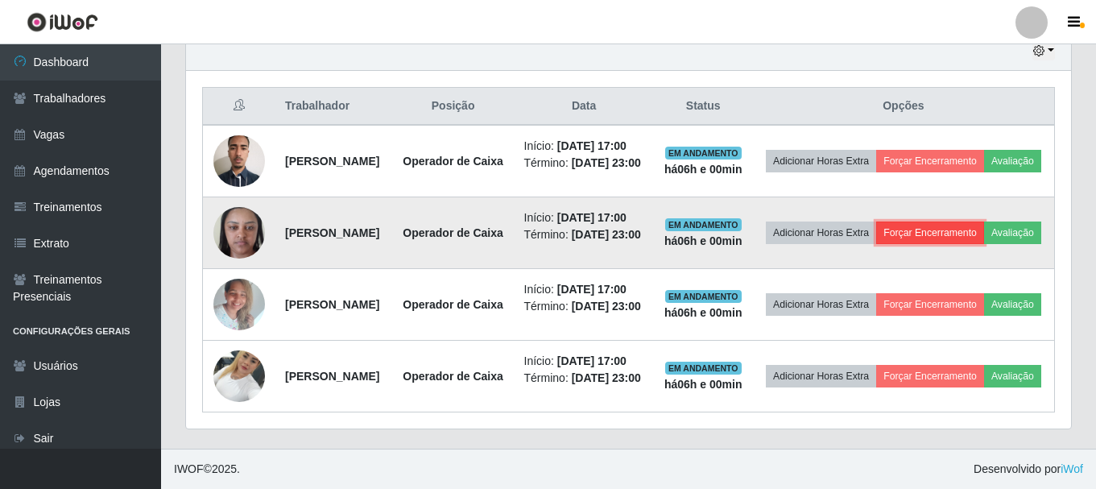
click at [984, 231] on button "Forçar Encerramento" at bounding box center [930, 232] width 108 height 23
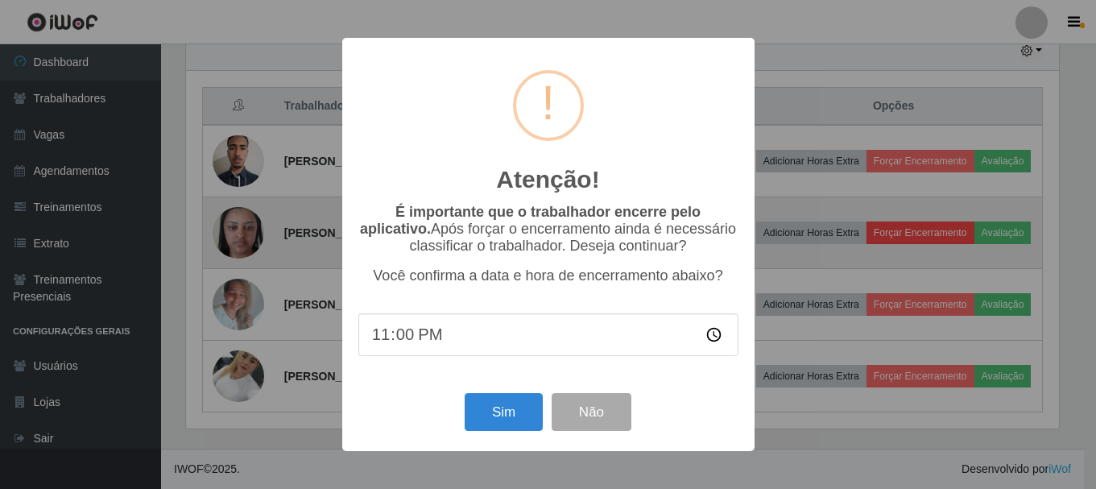
scroll to position [334, 877]
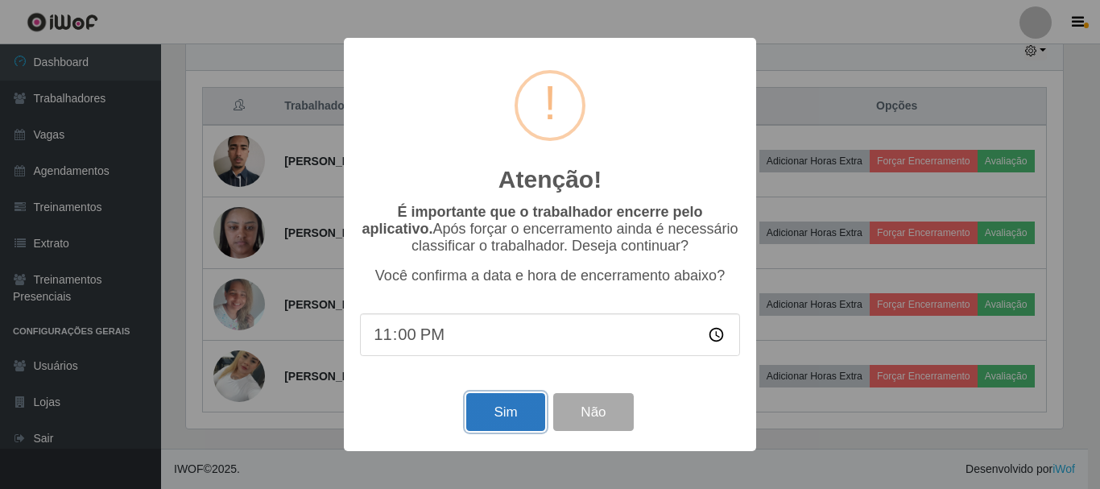
click at [503, 412] on button "Sim" at bounding box center [505, 412] width 78 height 38
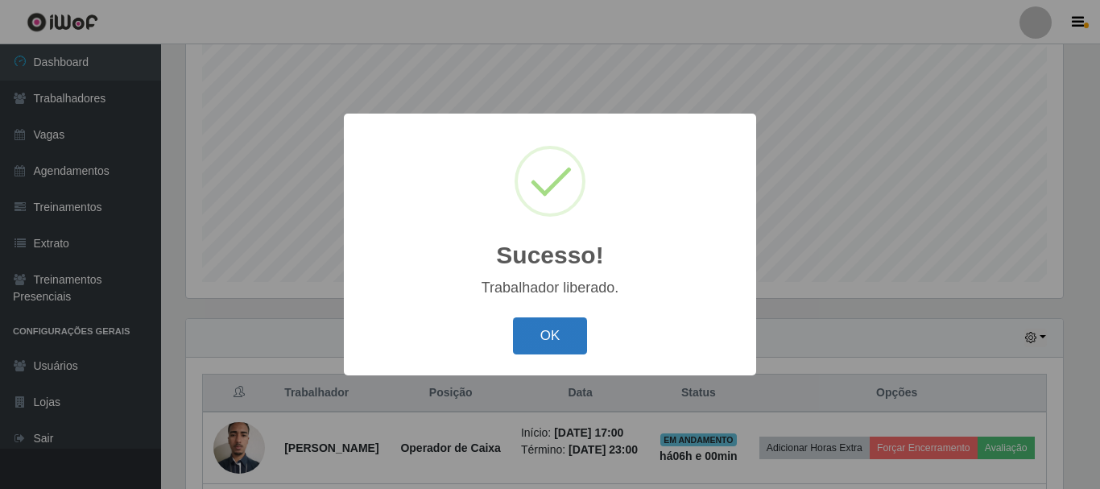
click at [558, 333] on button "OK" at bounding box center [550, 336] width 75 height 38
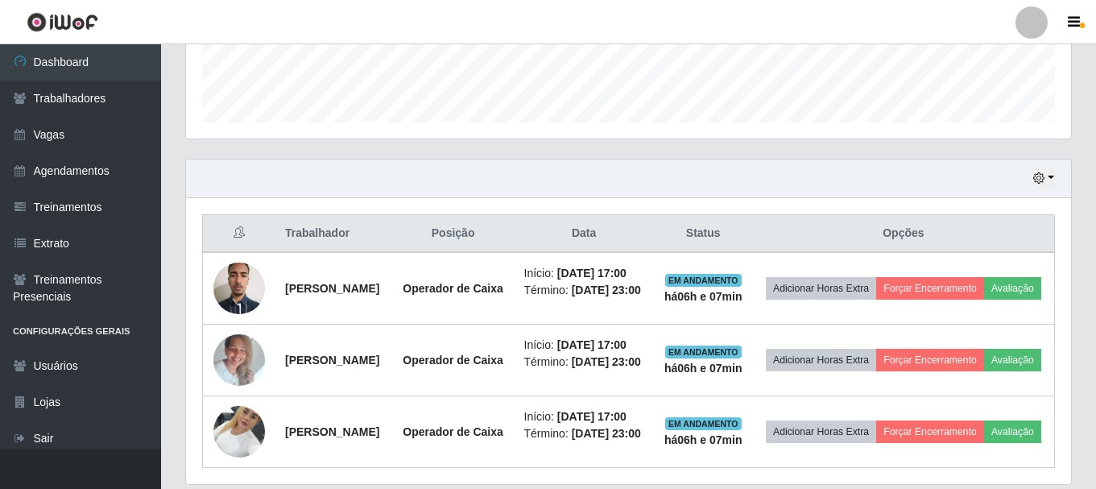
scroll to position [455, 0]
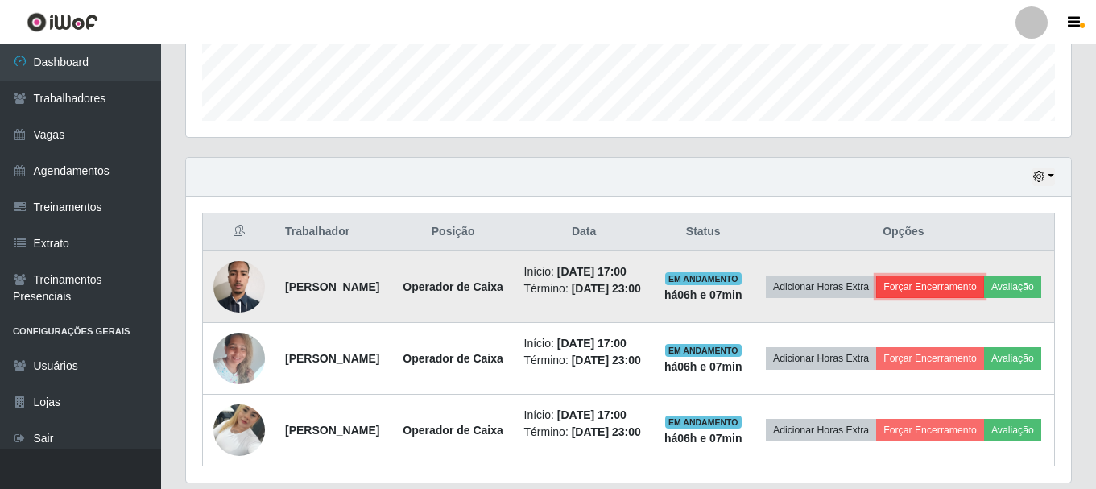
click at [974, 291] on button "Forçar Encerramento" at bounding box center [930, 286] width 108 height 23
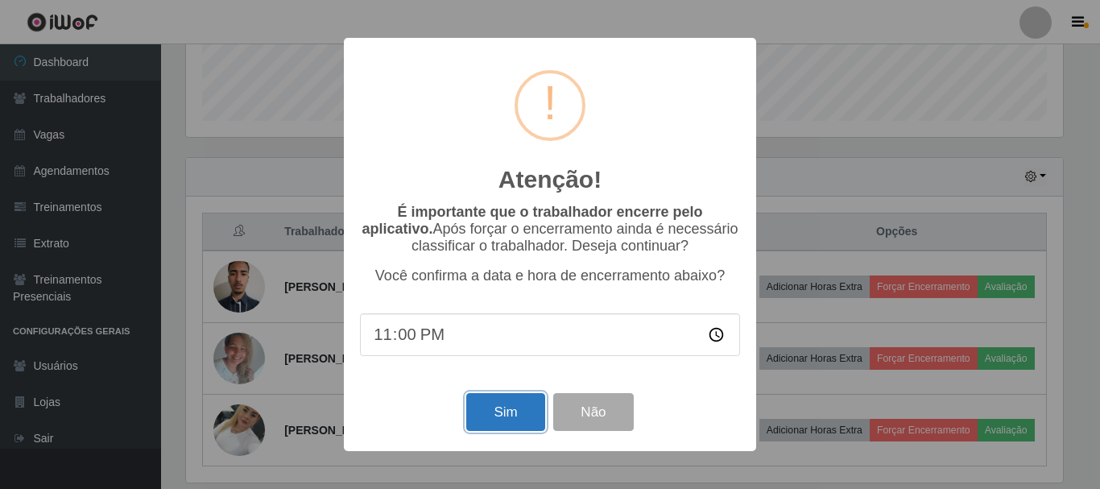
click at [493, 410] on button "Sim" at bounding box center [505, 412] width 78 height 38
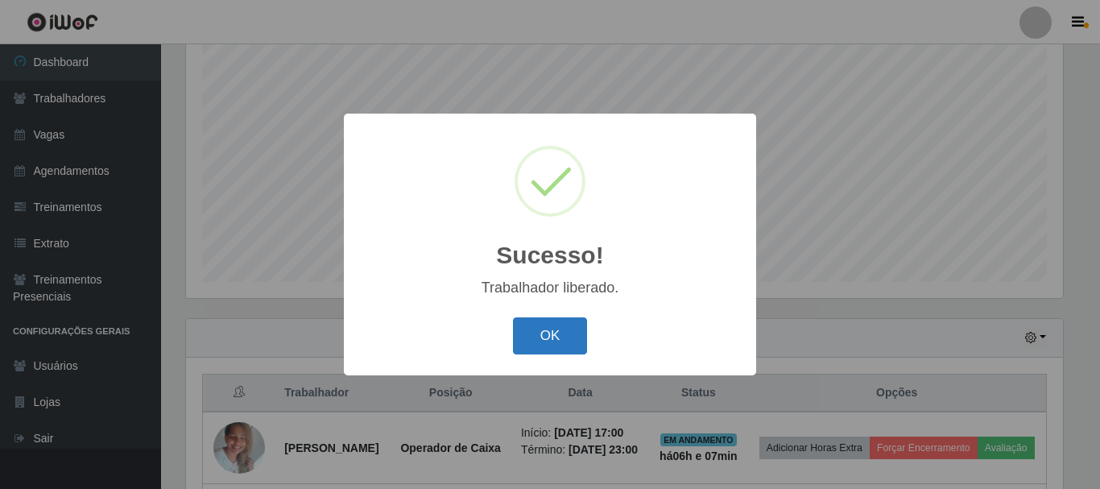
click at [525, 339] on button "OK" at bounding box center [550, 336] width 75 height 38
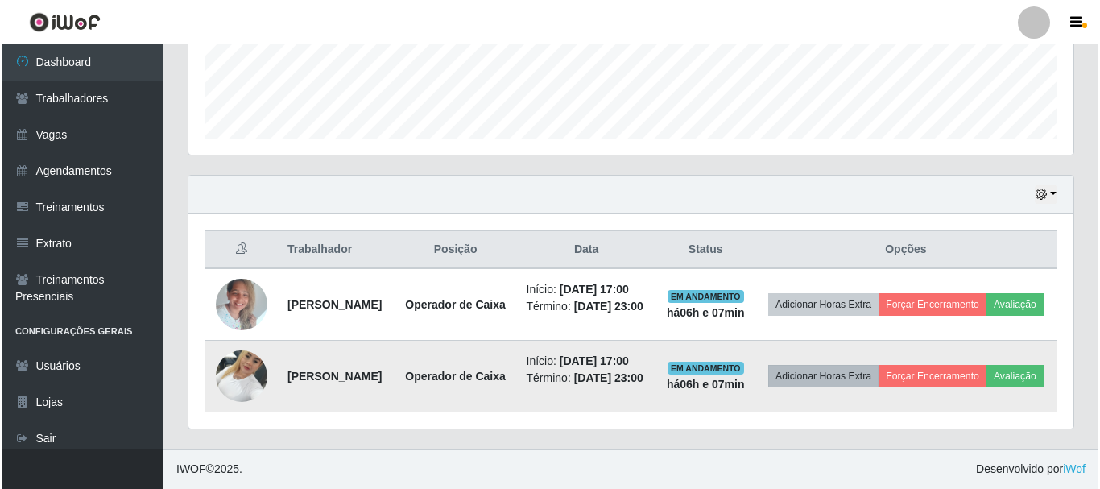
scroll to position [455, 0]
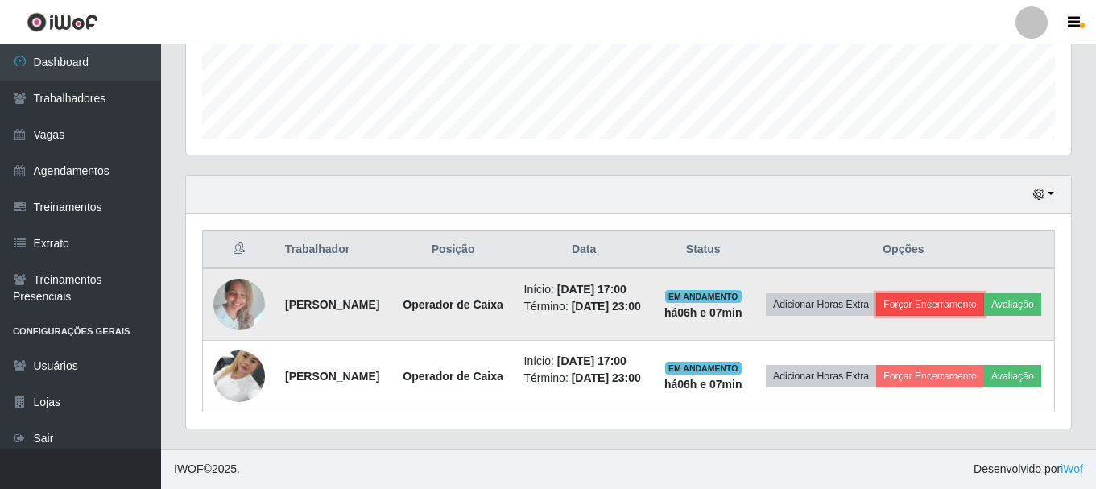
click at [984, 293] on button "Forçar Encerramento" at bounding box center [930, 304] width 108 height 23
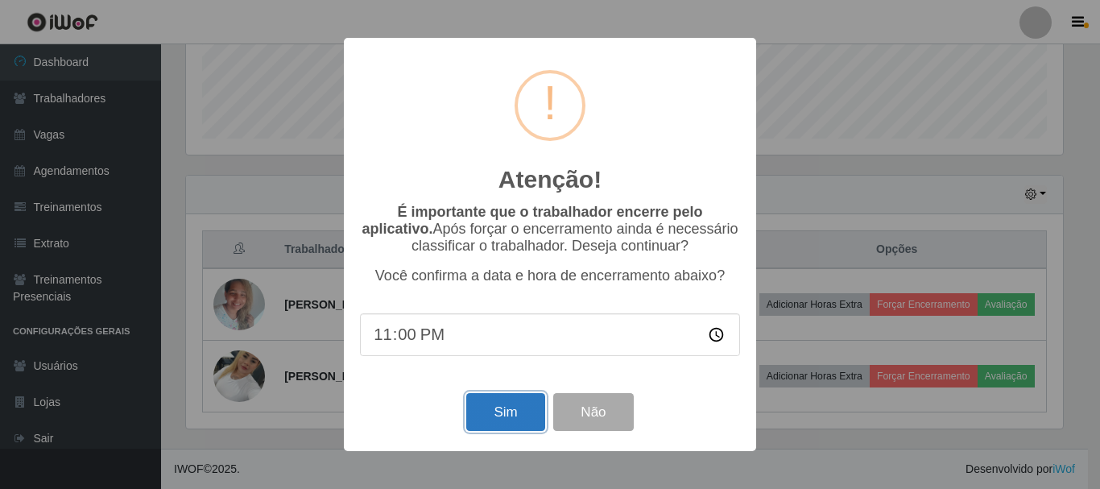
click at [510, 426] on button "Sim" at bounding box center [505, 412] width 78 height 38
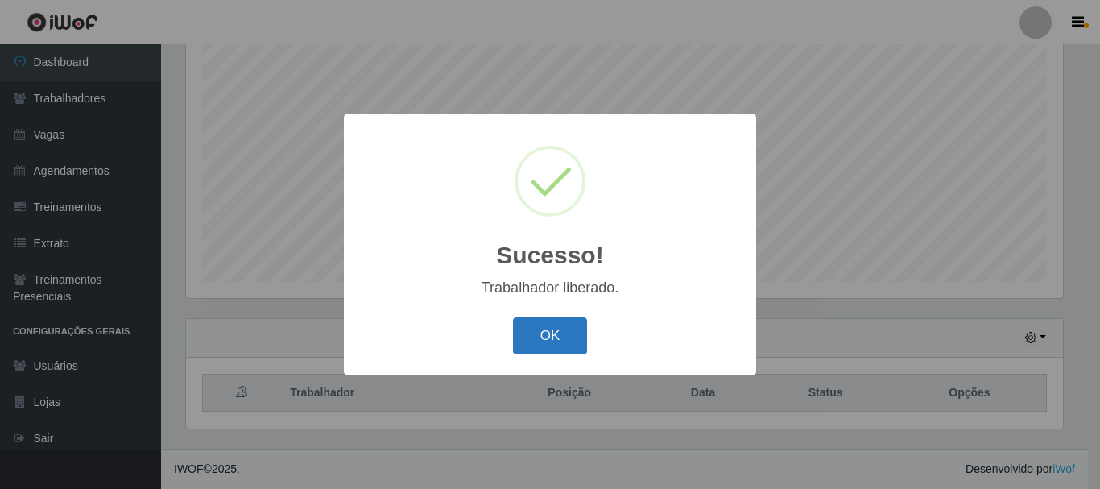
click at [555, 333] on button "OK" at bounding box center [550, 336] width 75 height 38
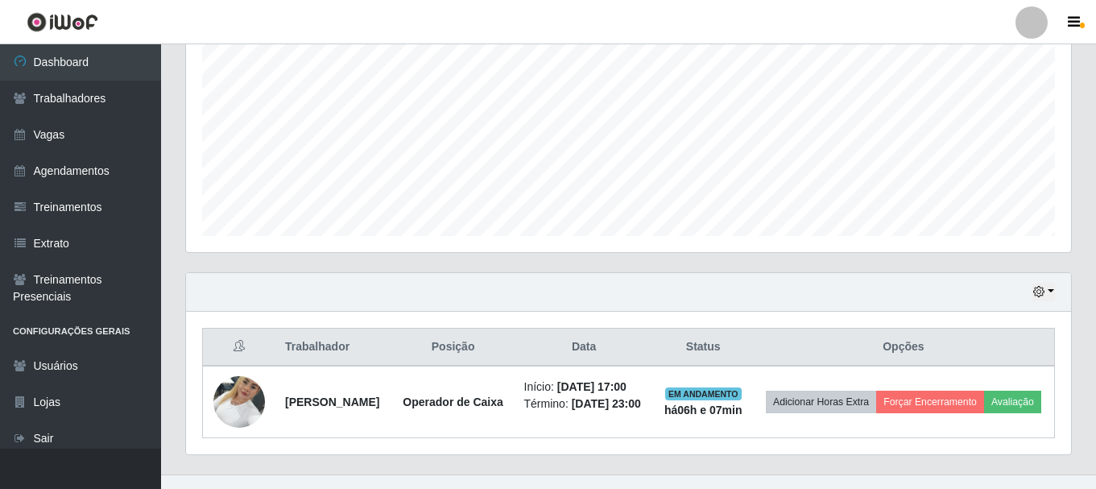
scroll to position [378, 0]
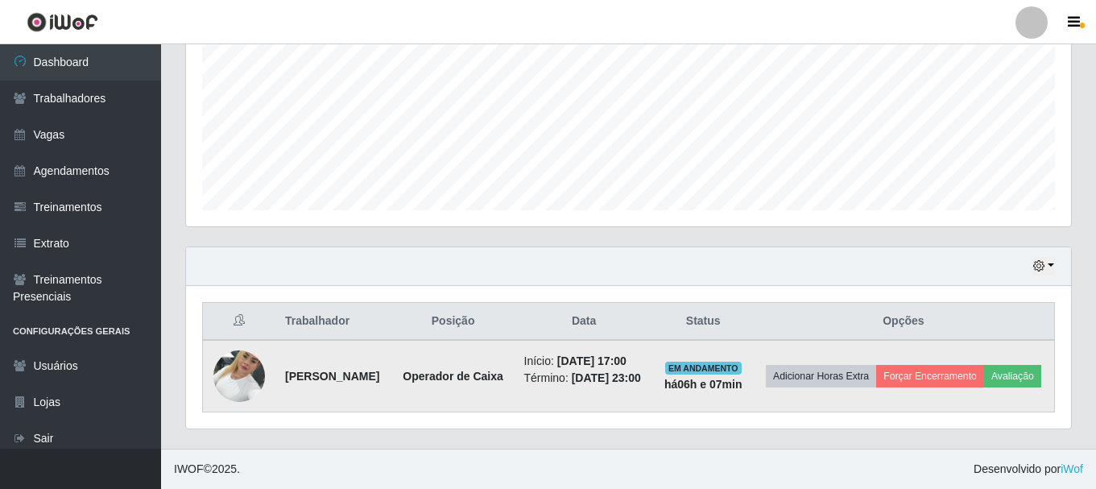
click at [234, 371] on img at bounding box center [239, 375] width 52 height 68
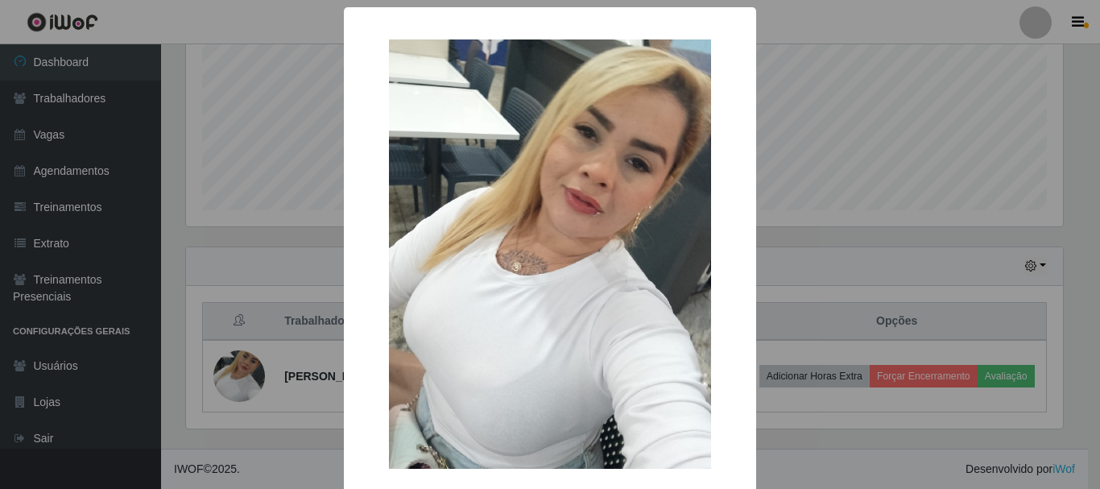
click at [367, 240] on div "×" at bounding box center [550, 253] width 380 height 461
click at [1025, 335] on div "× OK Cancel" at bounding box center [550, 244] width 1100 height 489
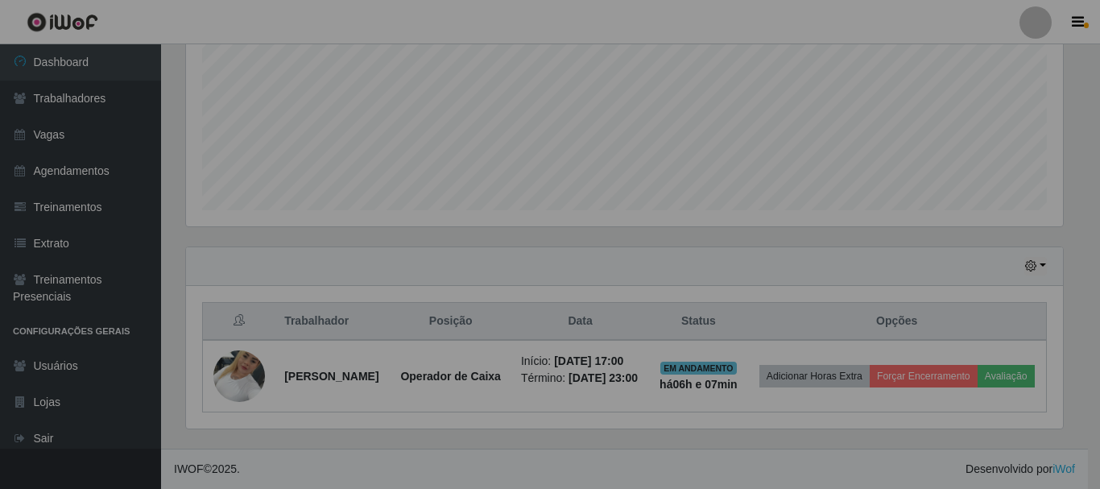
scroll to position [334, 885]
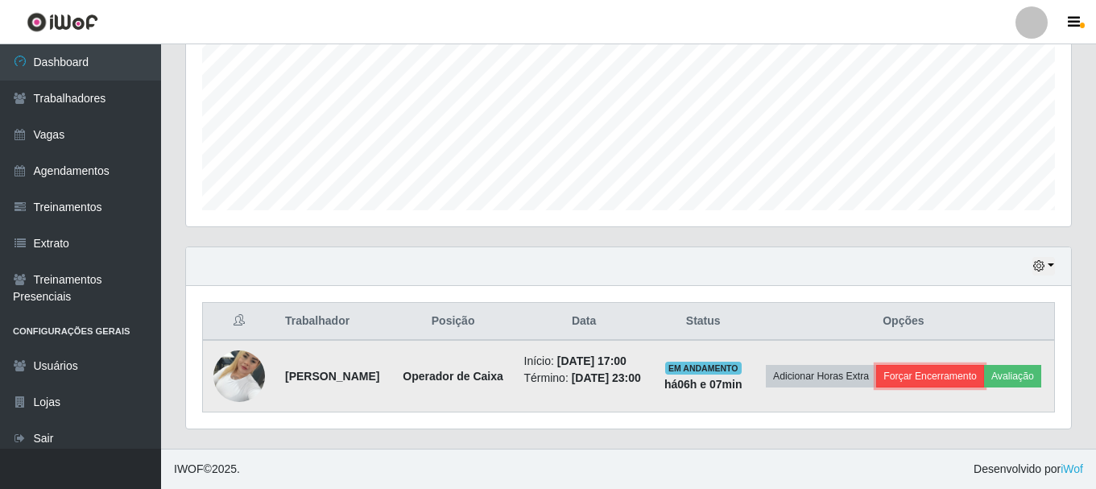
click at [969, 365] on button "Forçar Encerramento" at bounding box center [930, 376] width 108 height 23
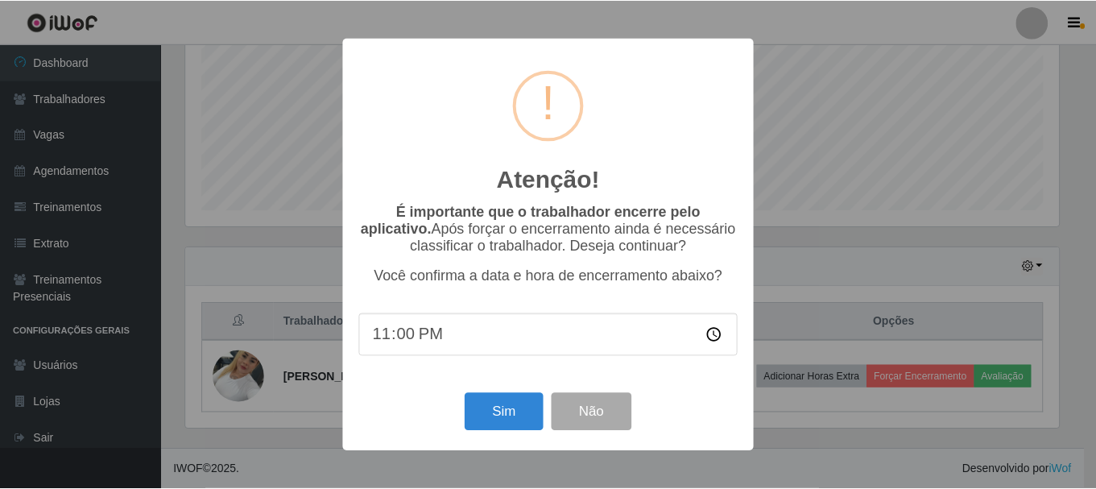
scroll to position [334, 877]
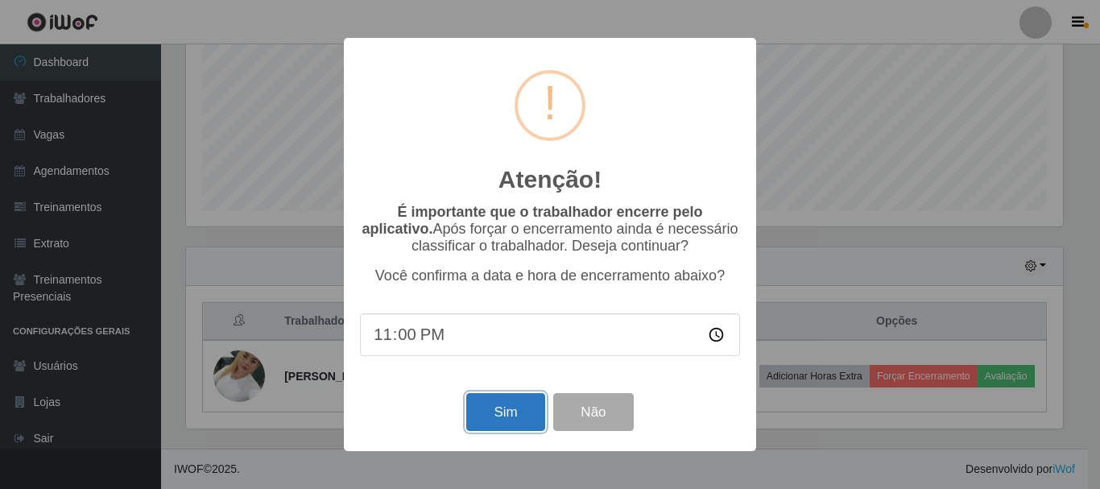
click at [498, 420] on button "Sim" at bounding box center [505, 412] width 78 height 38
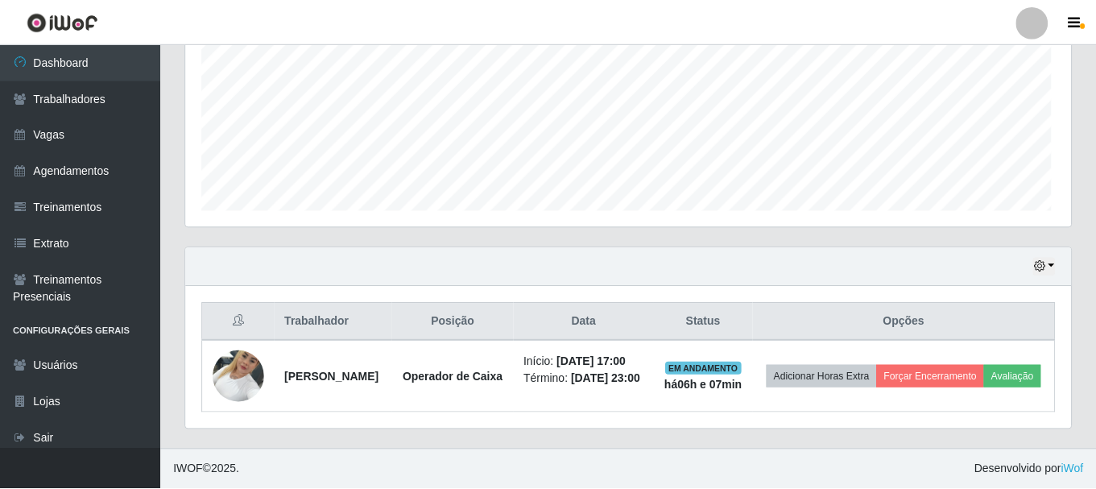
scroll to position [804980, 804429]
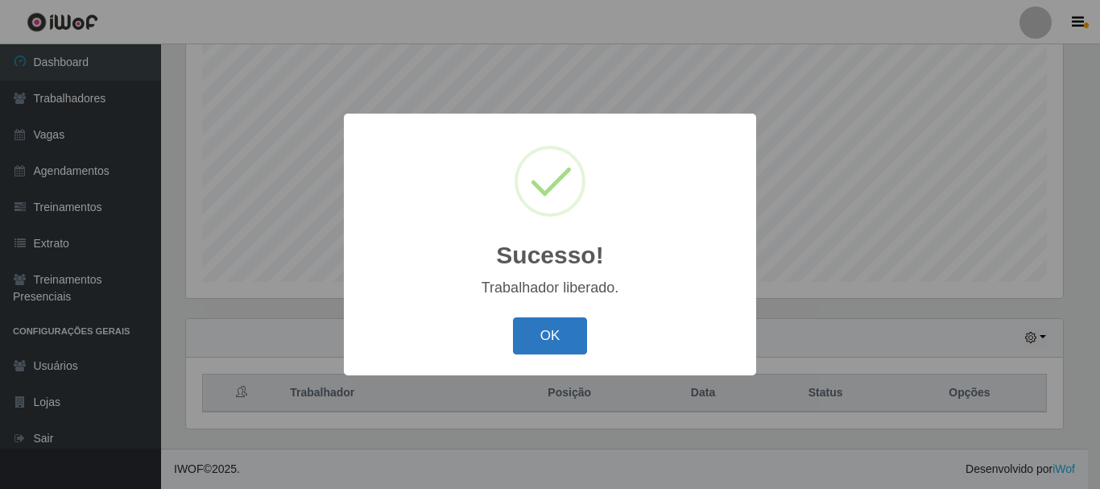
click at [525, 341] on button "OK" at bounding box center [550, 336] width 75 height 38
